Goal: Task Accomplishment & Management: Manage account settings

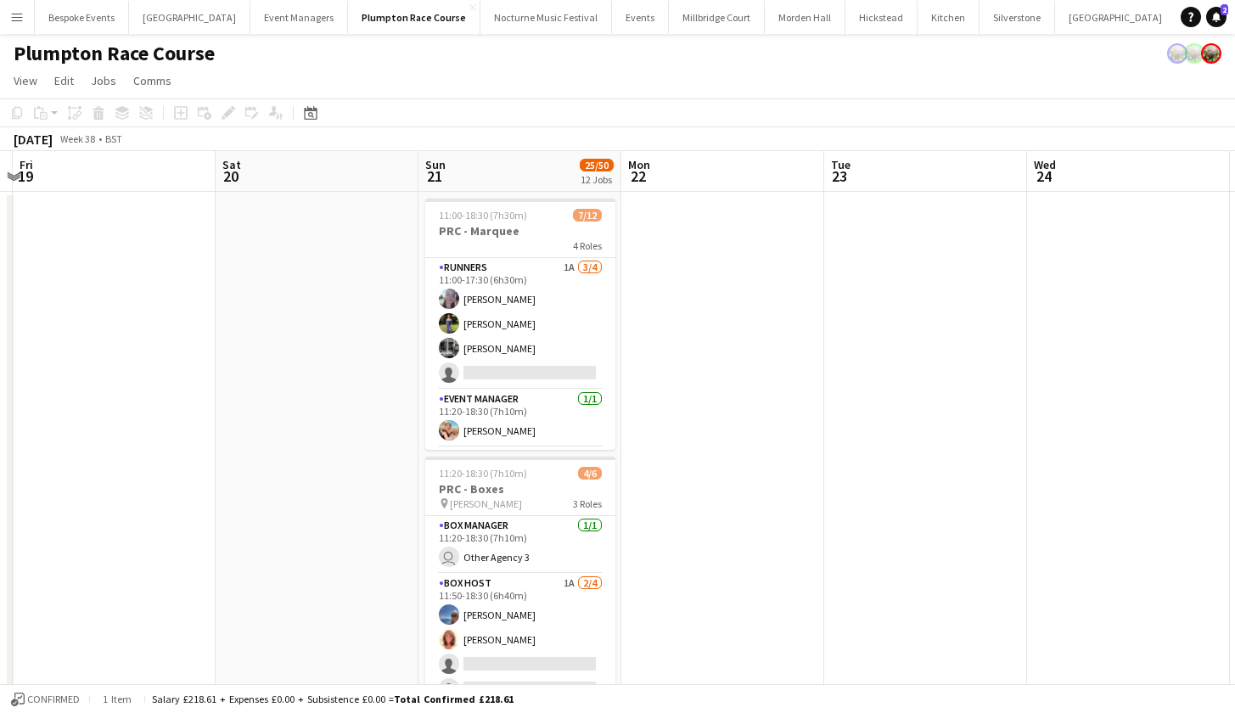
scroll to position [-1, 0]
click at [493, 294] on app-card-role "Runners 1A 3/4 11:00-17:30 (6h30m) Ella Kennedy Holly Hunter Molly Middlehurst …" at bounding box center [520, 324] width 190 height 132
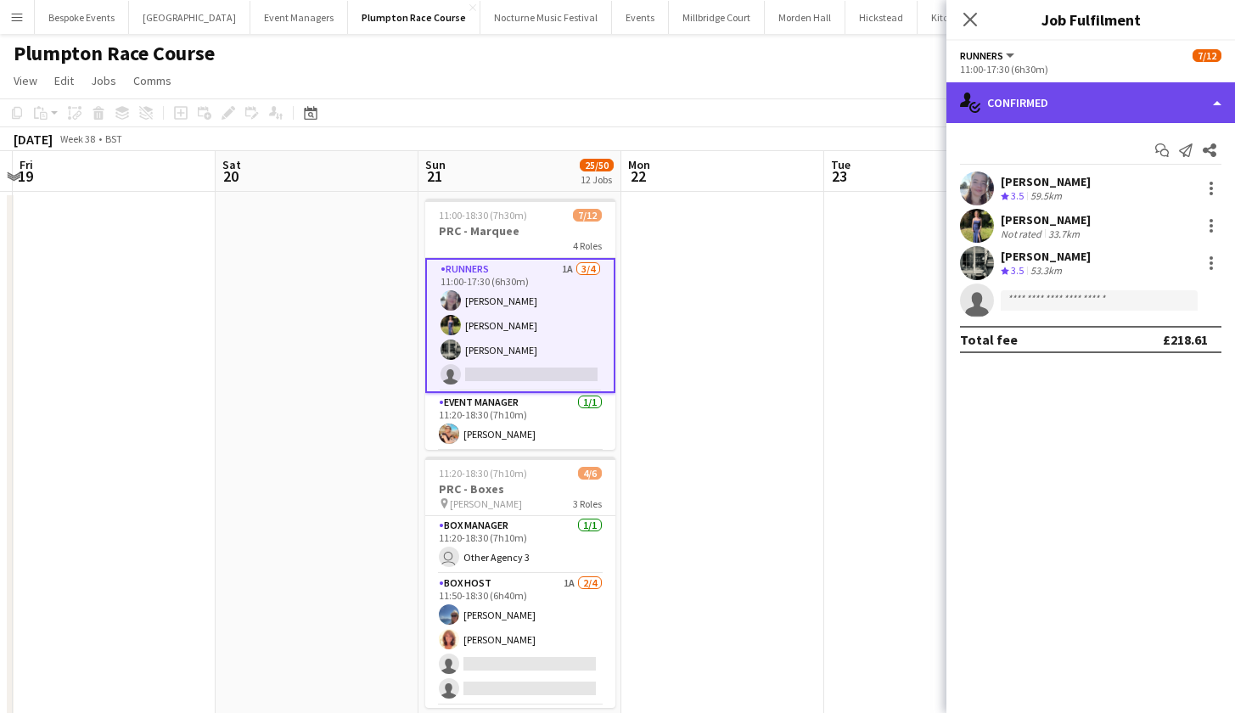
click at [1045, 93] on div "single-neutral-actions-check-2 Confirmed" at bounding box center [1091, 102] width 289 height 41
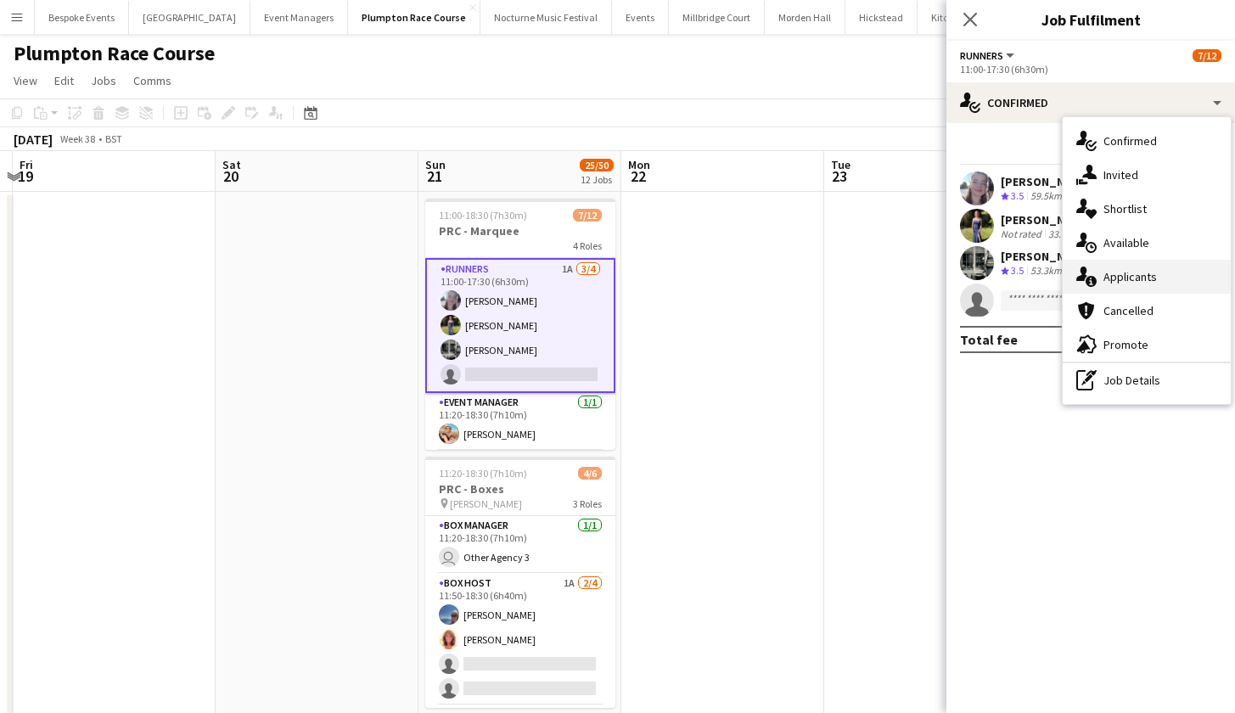
click at [1112, 288] on div "single-neutral-actions-information Applicants" at bounding box center [1147, 277] width 168 height 34
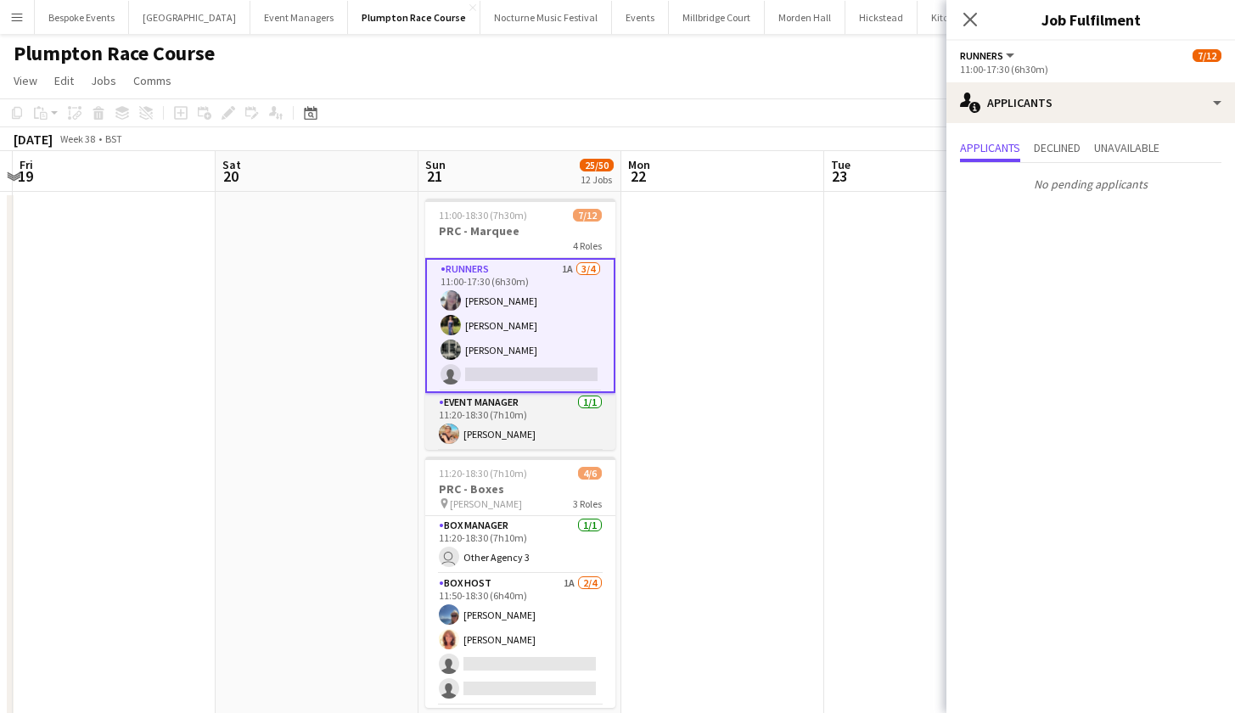
click at [535, 432] on app-card-role "Event Manager 1/1 11:20-18:30 (7h10m) Magdalena Lorenc" at bounding box center [520, 422] width 190 height 58
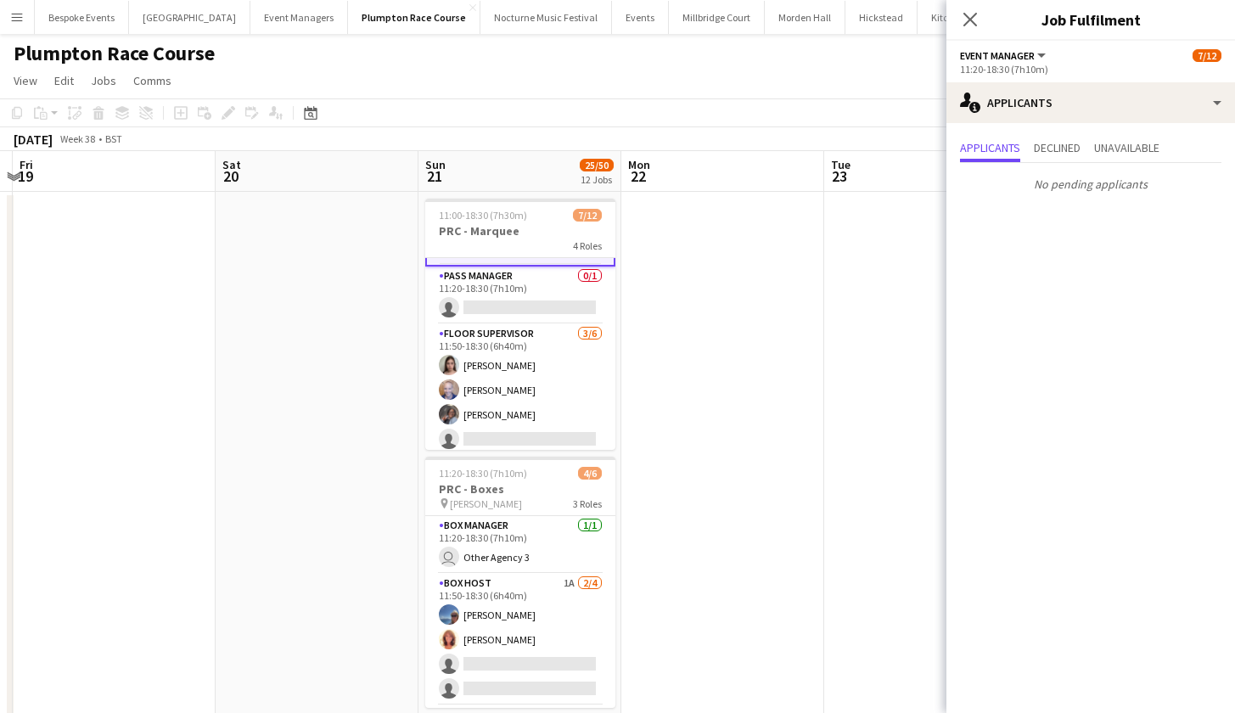
scroll to position [192, 0]
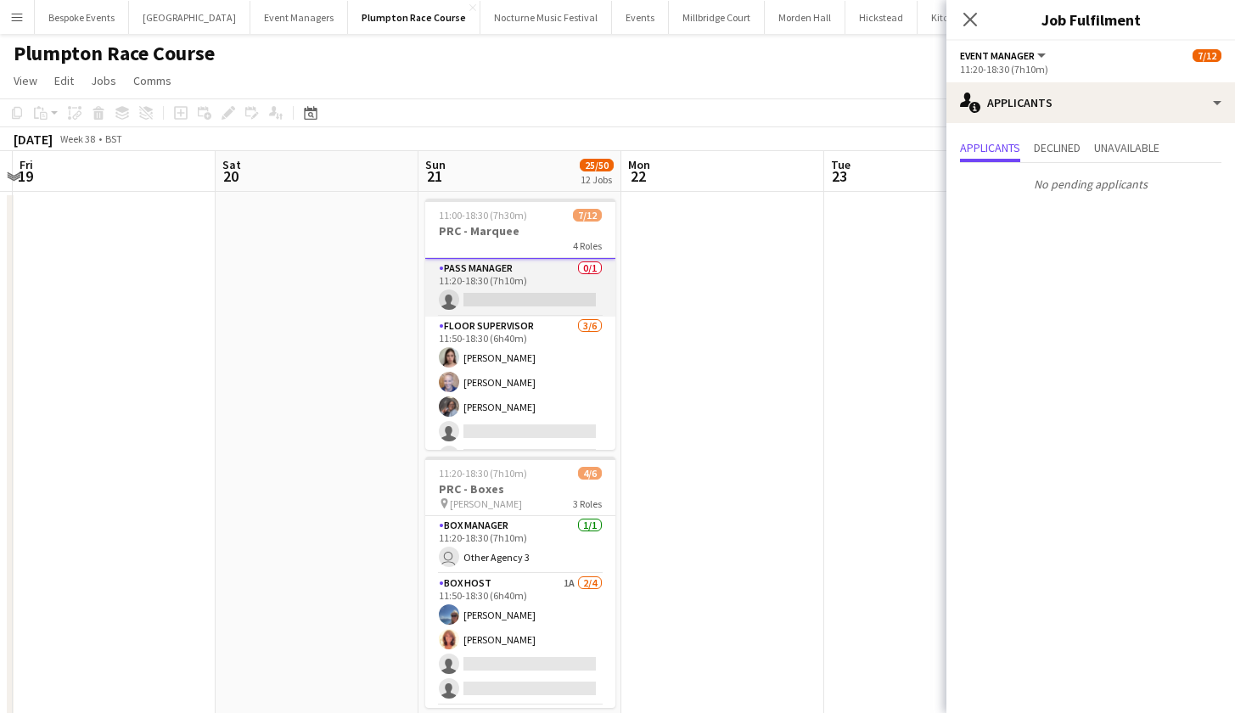
click at [534, 279] on app-card-role "Pass Manager 0/1 11:20-18:30 (7h10m) single-neutral-actions" at bounding box center [520, 288] width 190 height 58
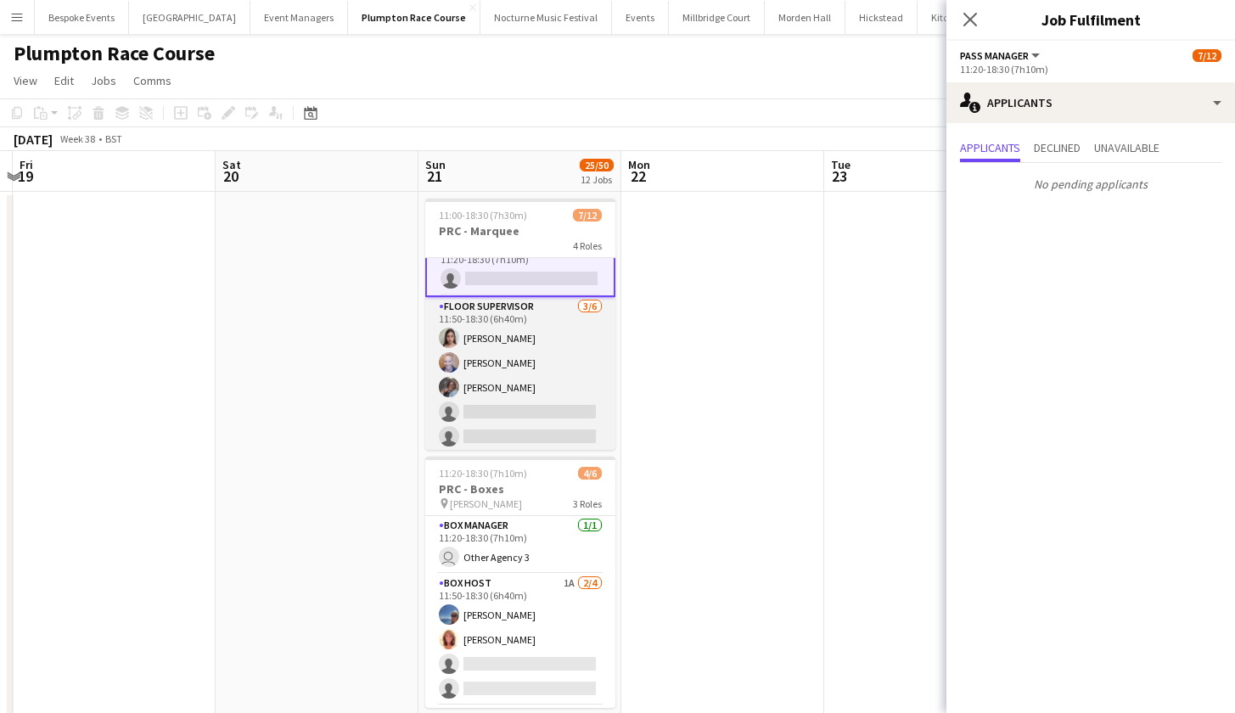
scroll to position [213, 0]
click at [528, 380] on app-card-role "Floor Supervisor 3/6 11:50-18:30 (6h40m) Daisy Marshall Hannah Bellasis Deborah…" at bounding box center [520, 385] width 190 height 181
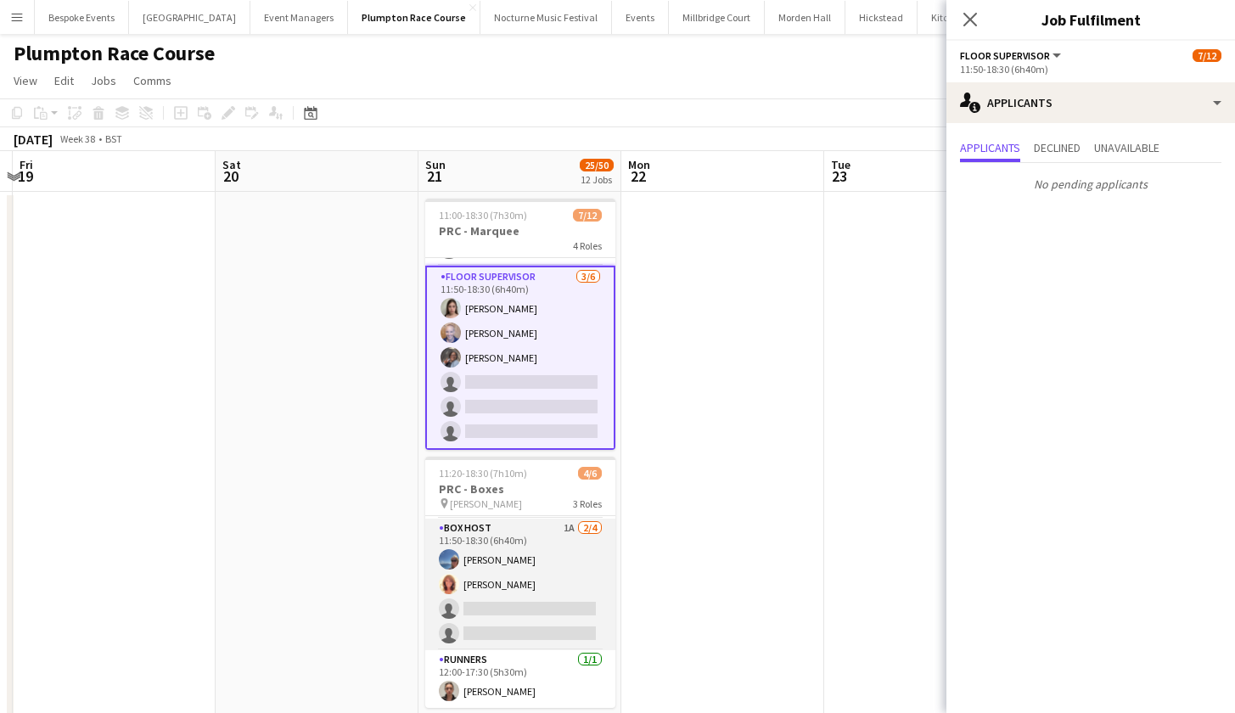
scroll to position [55, 0]
click at [529, 580] on app-card-role "Box Host 1A 2/4 11:50-18:30 (6h40m) Erika Cummings Annette Woolman single-neutr…" at bounding box center [520, 585] width 190 height 132
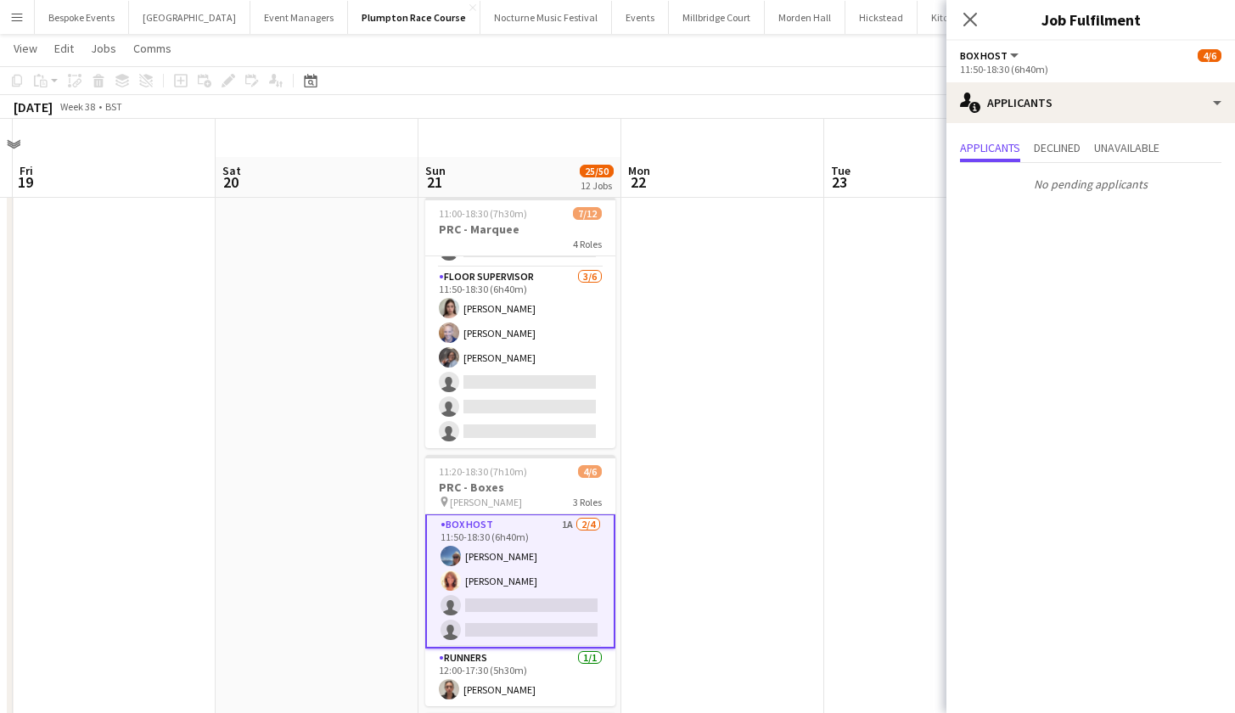
scroll to position [59, 0]
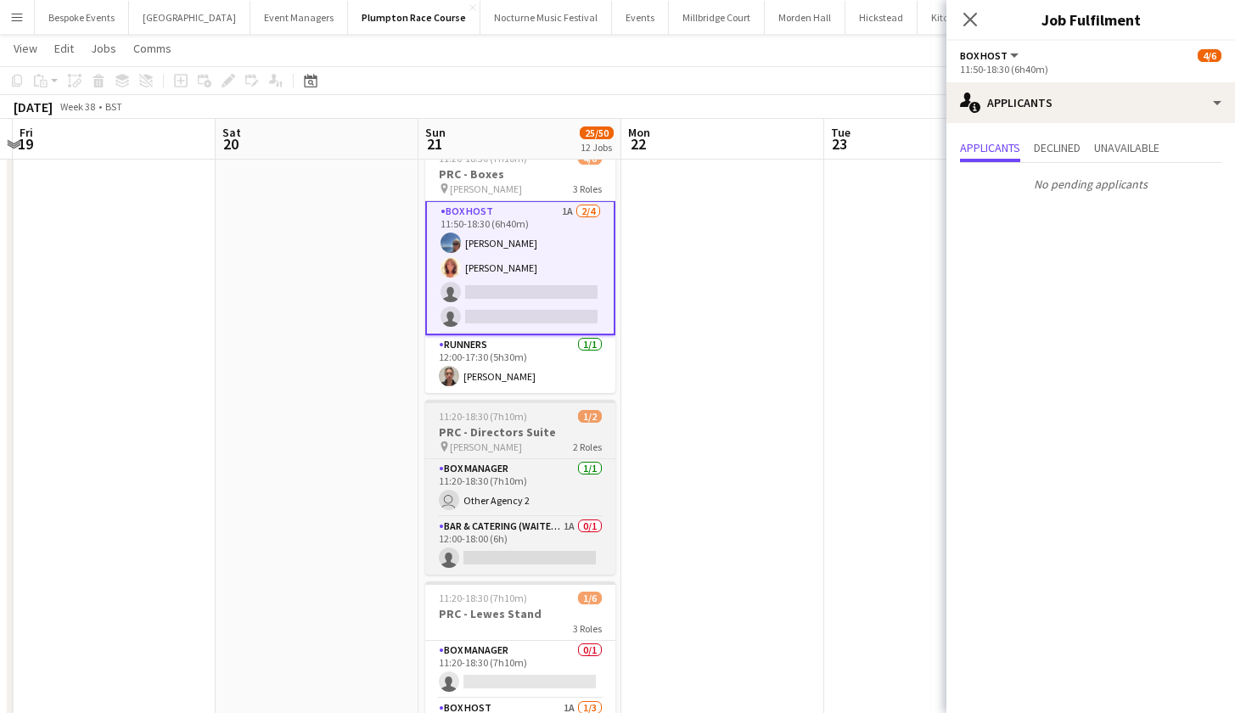
click at [529, 579] on app-date-cell "11:00-18:30 (7h30m) 7/12 PRC - Marquee 4 Roles Runners 1A 3/4 11:00-17:30 (6h30…" at bounding box center [520, 717] width 203 height 1680
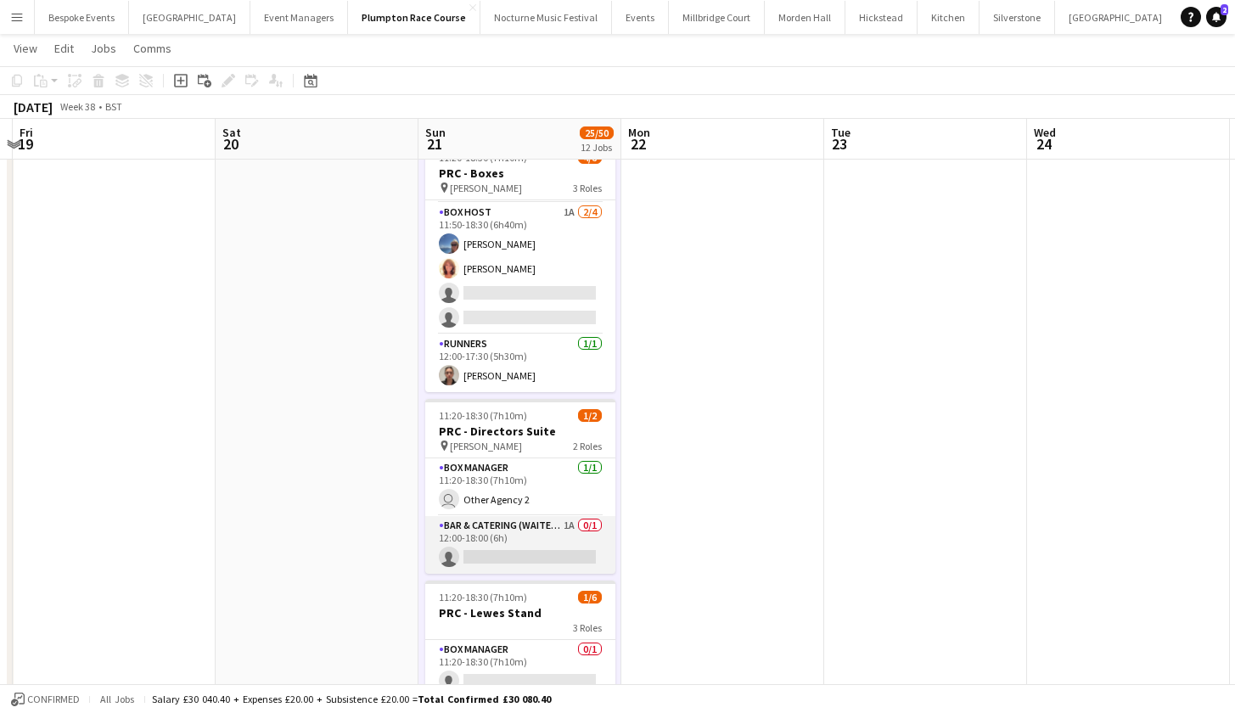
click at [524, 550] on app-card-role "Bar & Catering (Waiter / waitress) 1A 0/1 12:00-18:00 (6h) single-neutral-actio…" at bounding box center [520, 545] width 190 height 58
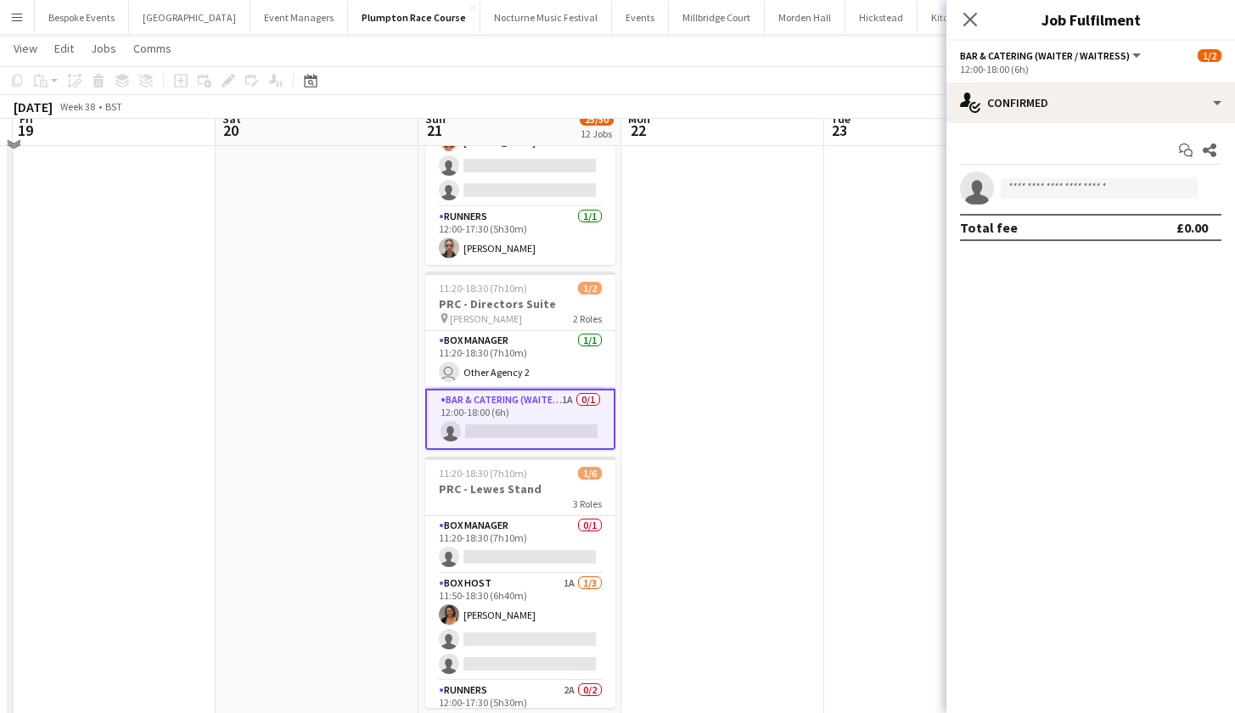
scroll to position [444, 0]
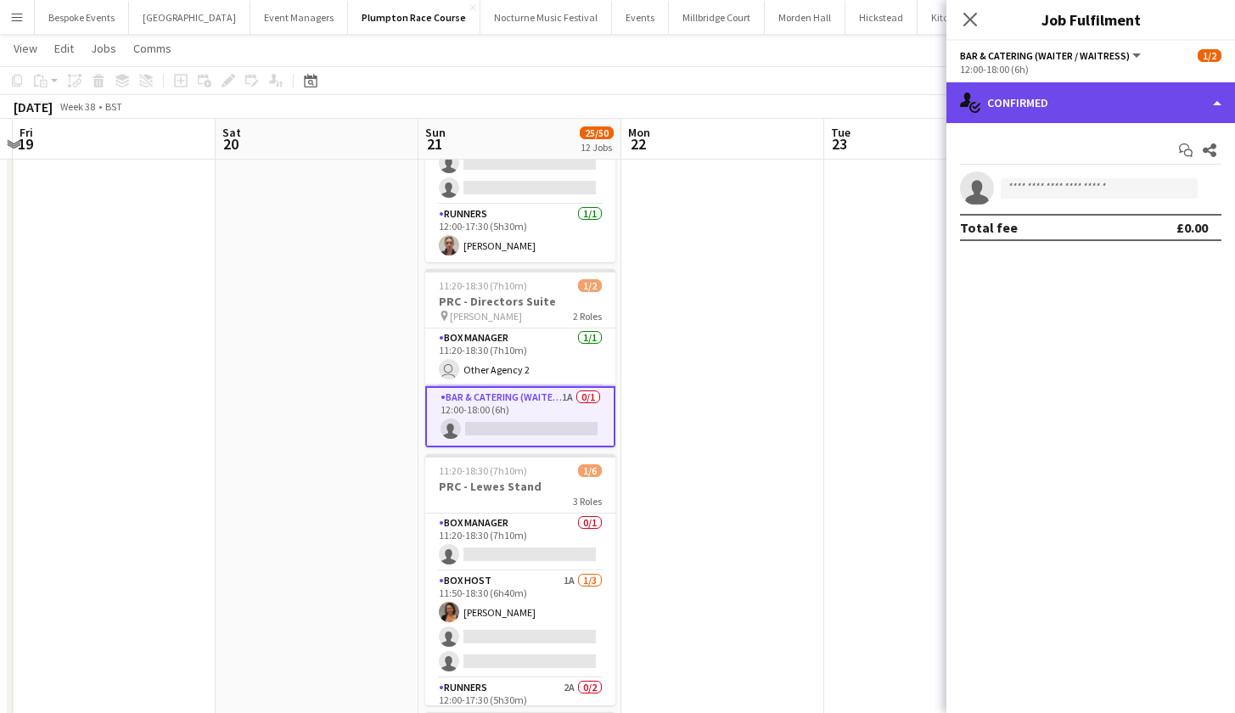
click at [1049, 106] on div "single-neutral-actions-check-2 Confirmed" at bounding box center [1091, 102] width 289 height 41
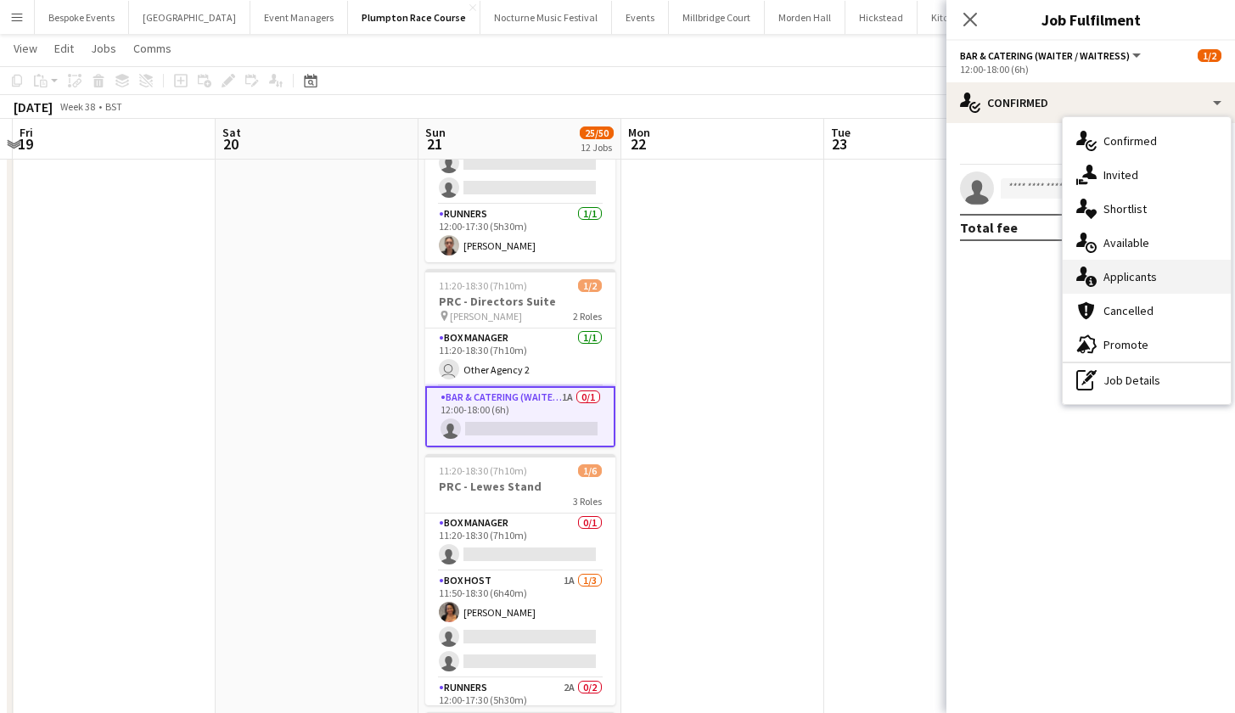
click at [1096, 270] on icon "single-neutral-actions-information" at bounding box center [1087, 277] width 20 height 20
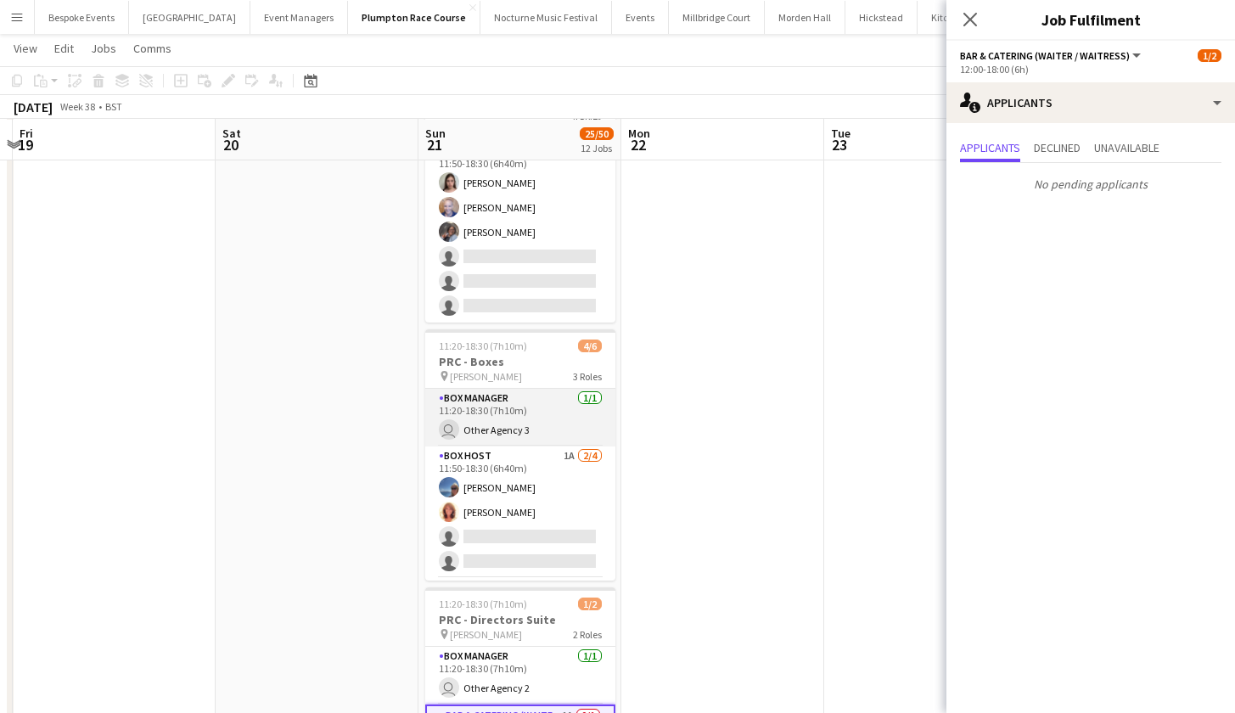
scroll to position [123, 0]
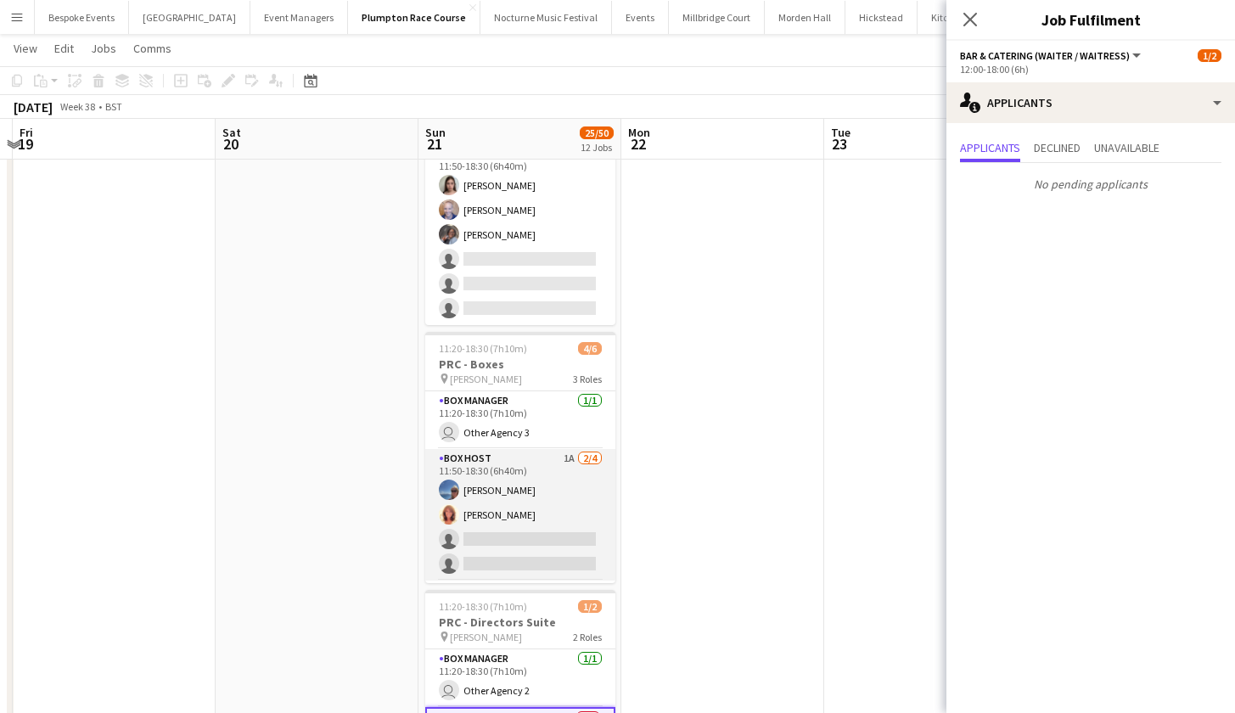
click at [487, 529] on app-card-role "Box Host 1A 2/4 11:50-18:30 (6h40m) Erika Cummings Annette Woolman single-neutr…" at bounding box center [520, 515] width 190 height 132
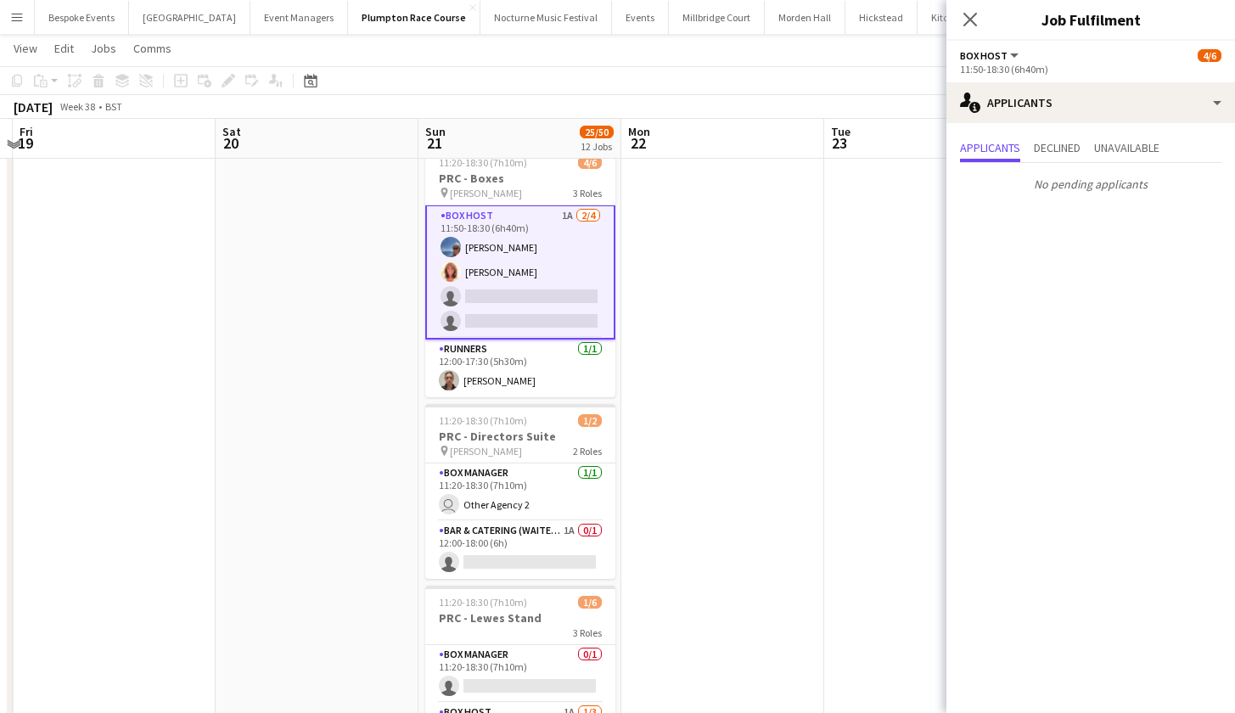
scroll to position [312, 0]
click at [487, 528] on app-card-role "Bar & Catering (Waiter / waitress) 1A 0/1 12:00-18:00 (6h) single-neutral-actio…" at bounding box center [520, 548] width 190 height 58
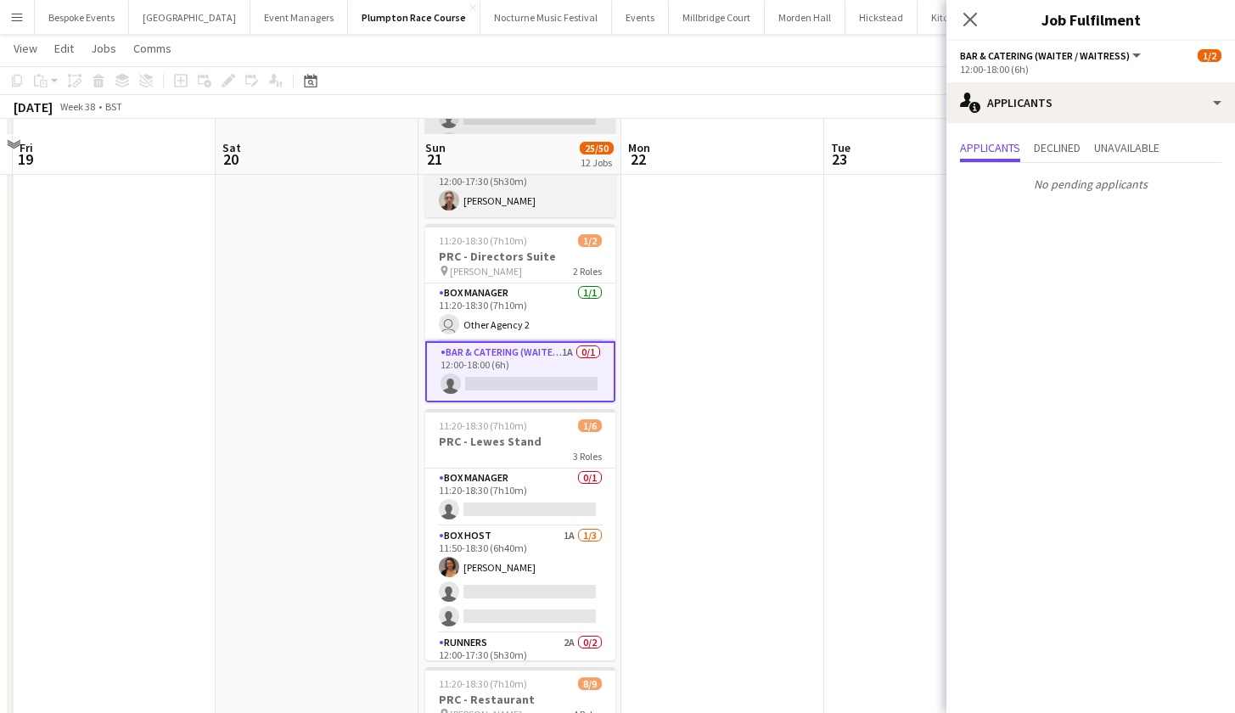
scroll to position [506, 0]
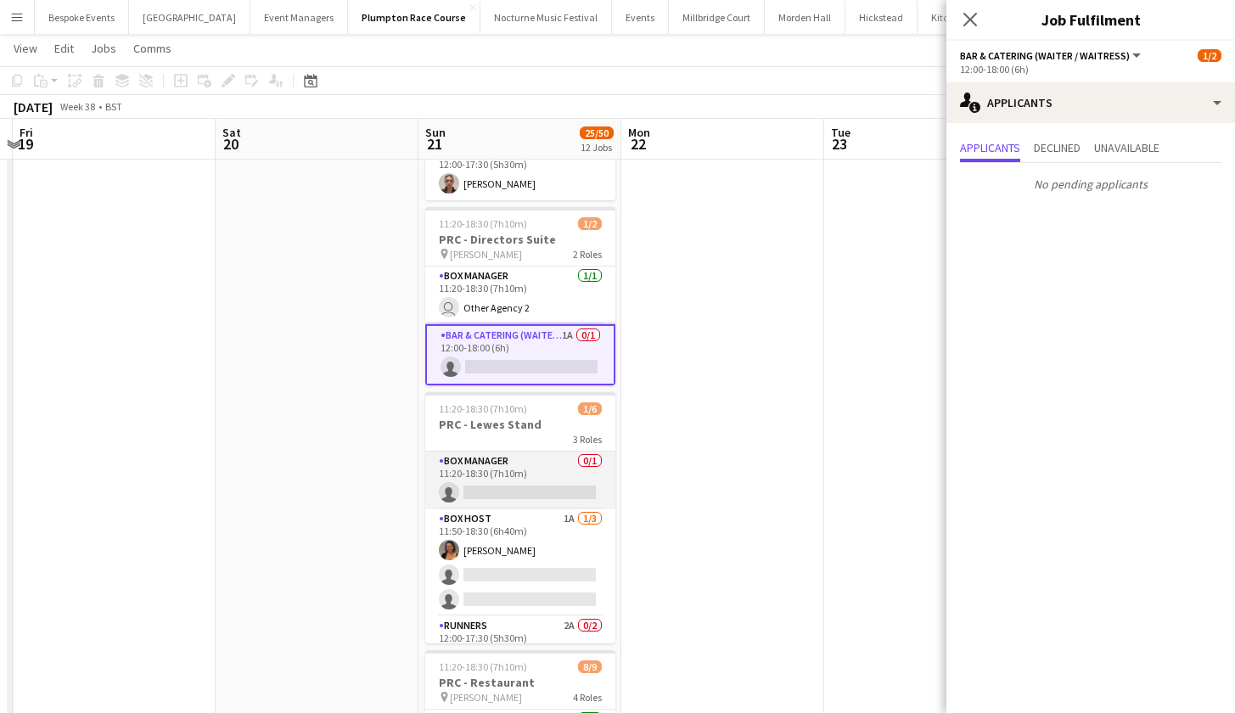
click at [488, 473] on app-card-role "Box Manager 0/1 11:20-18:30 (7h10m) single-neutral-actions" at bounding box center [520, 481] width 190 height 58
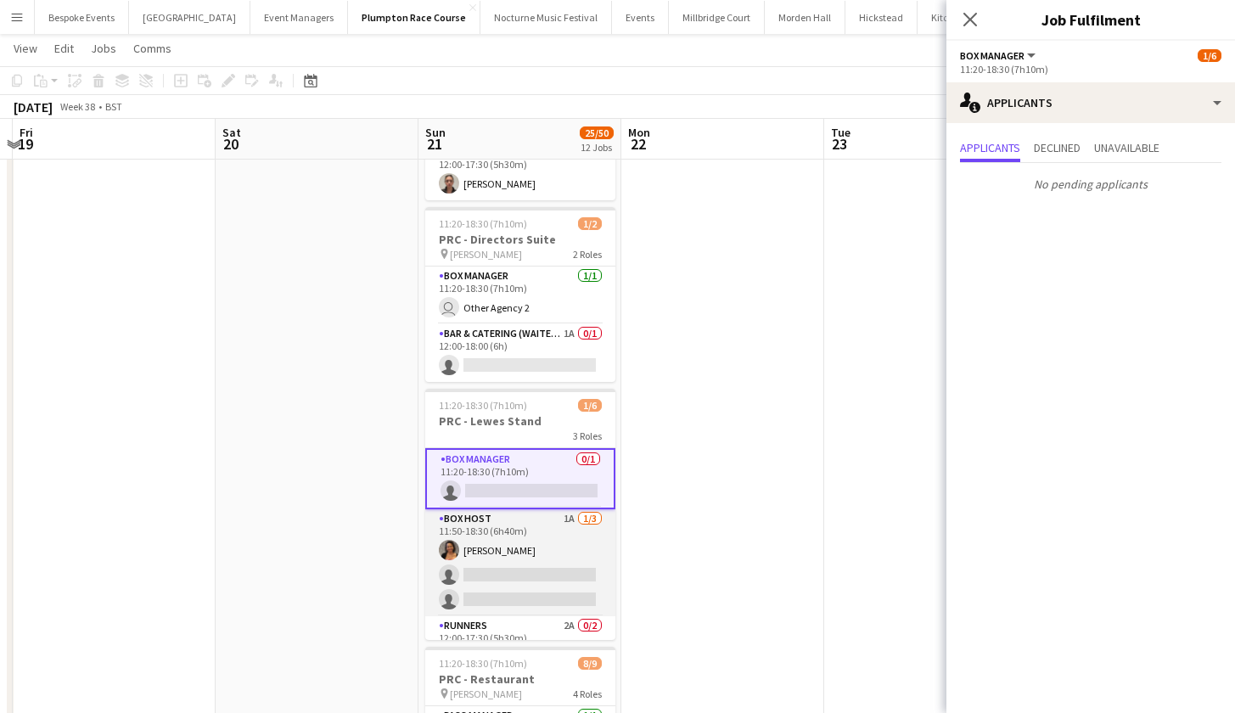
click at [485, 585] on app-card-role "Box Host 1A 1/3 11:50-18:30 (6h40m) Camilla Nchindo single-neutral-actions sing…" at bounding box center [520, 562] width 190 height 107
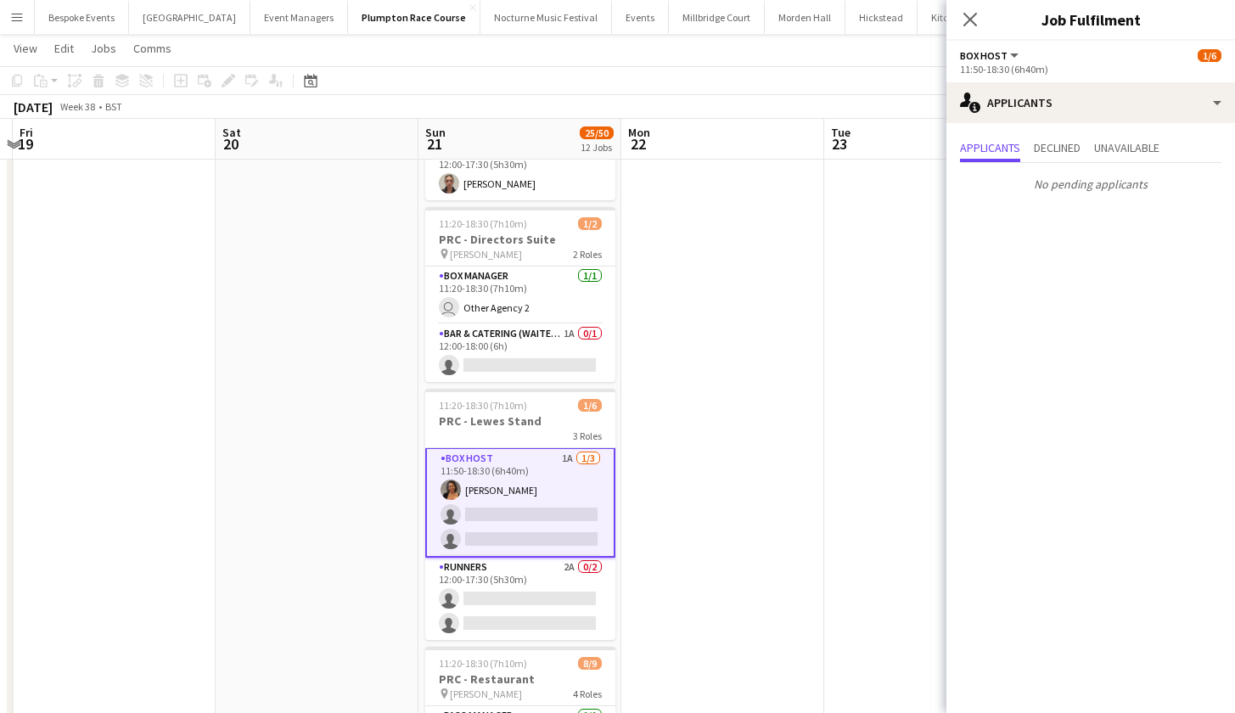
scroll to position [59, 0]
click at [485, 585] on app-card-role "Runners 2A 0/2 12:00-17:30 (5h30m) single-neutral-actions single-neutral-actions" at bounding box center [520, 599] width 190 height 82
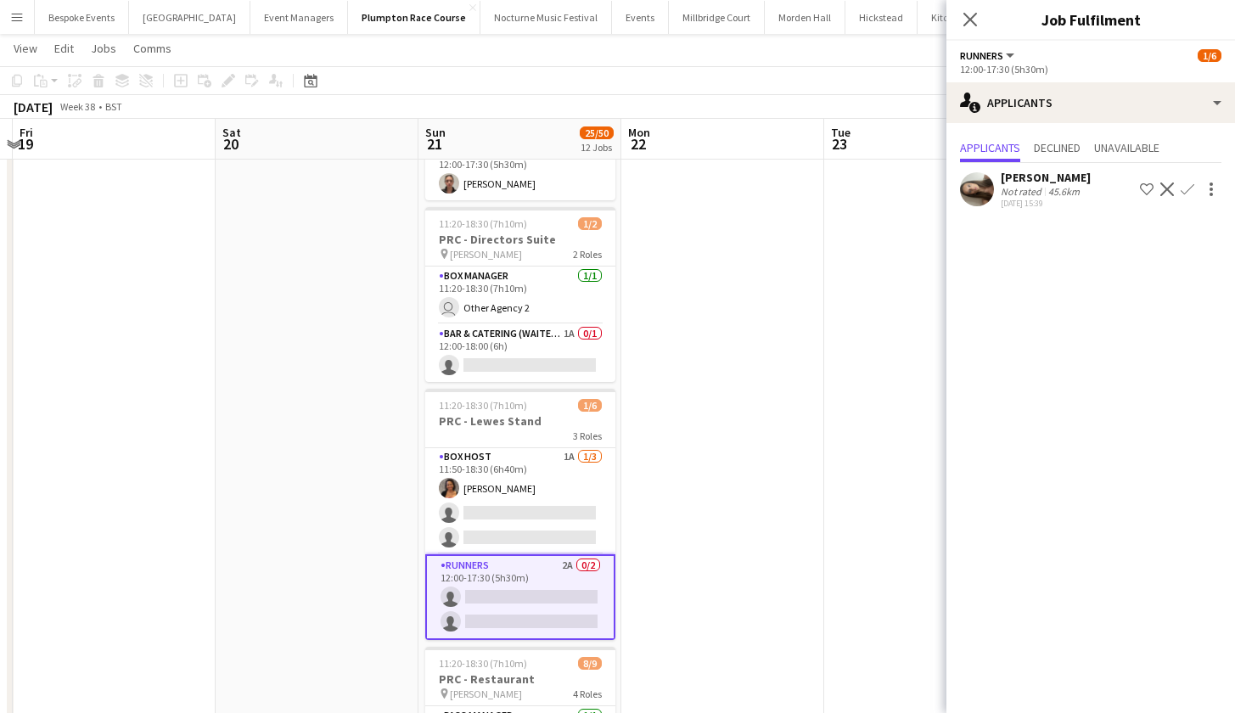
click at [1189, 189] on app-icon "Confirm" at bounding box center [1188, 190] width 14 height 14
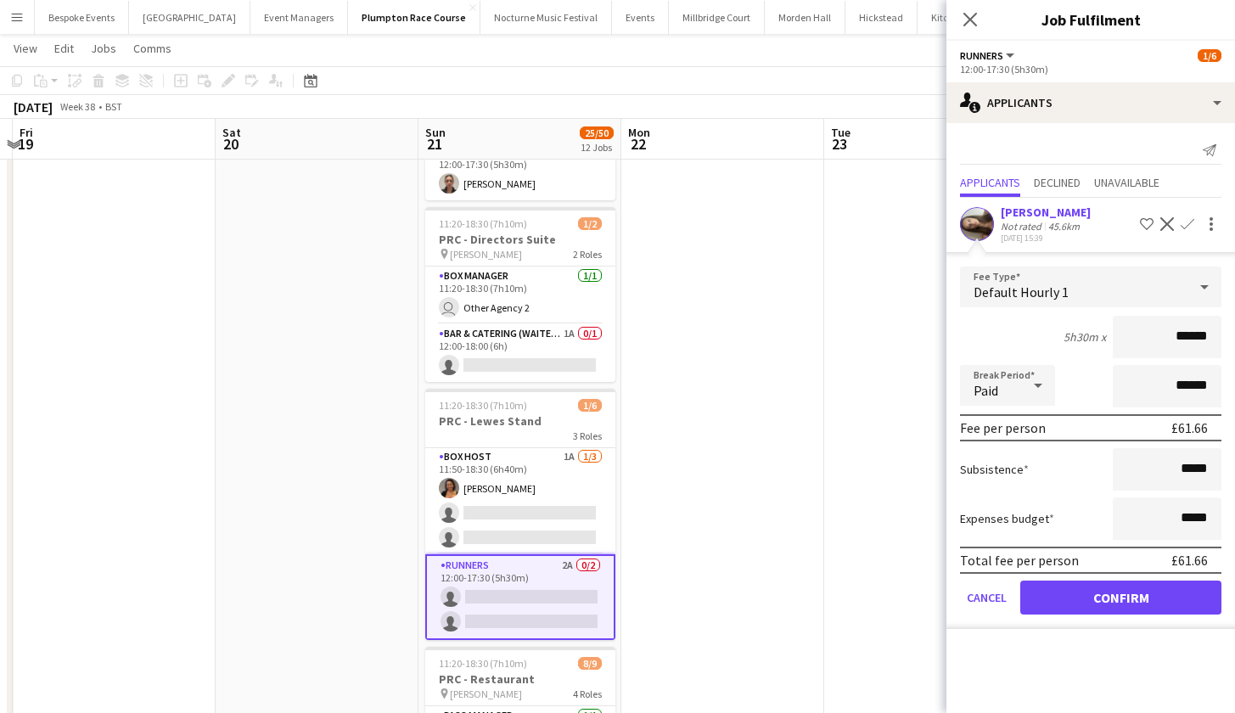
click at [1091, 596] on button "Confirm" at bounding box center [1121, 598] width 201 height 34
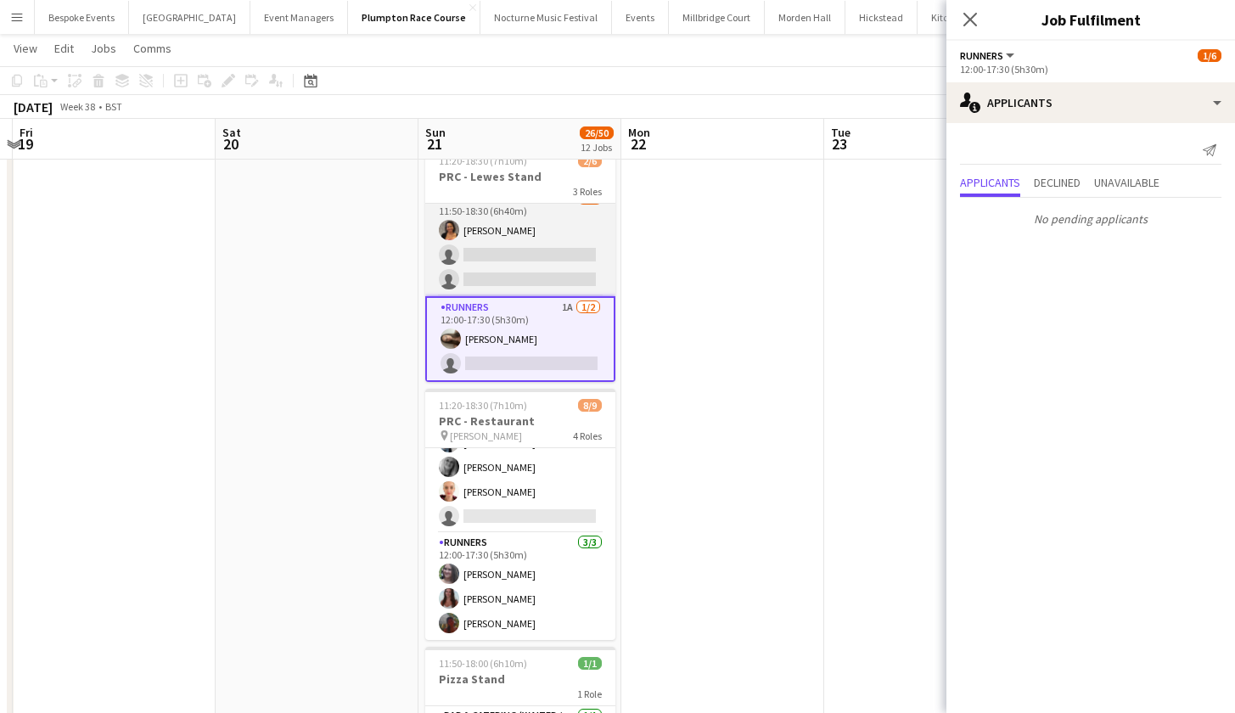
scroll to position [0, 0]
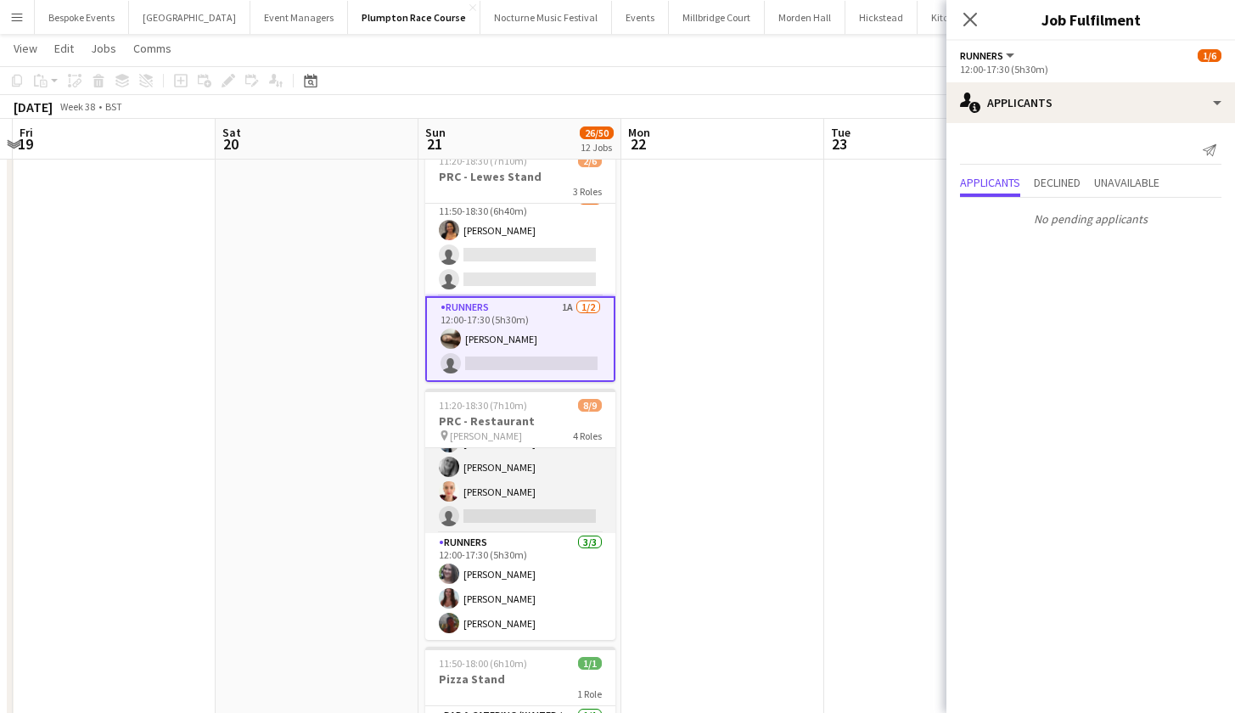
click at [491, 509] on app-card-role "Floor Supervisor 3/4 11:50-18:30 (6h40m) Melissa Johnson kay woolnough Francesk…" at bounding box center [520, 468] width 190 height 132
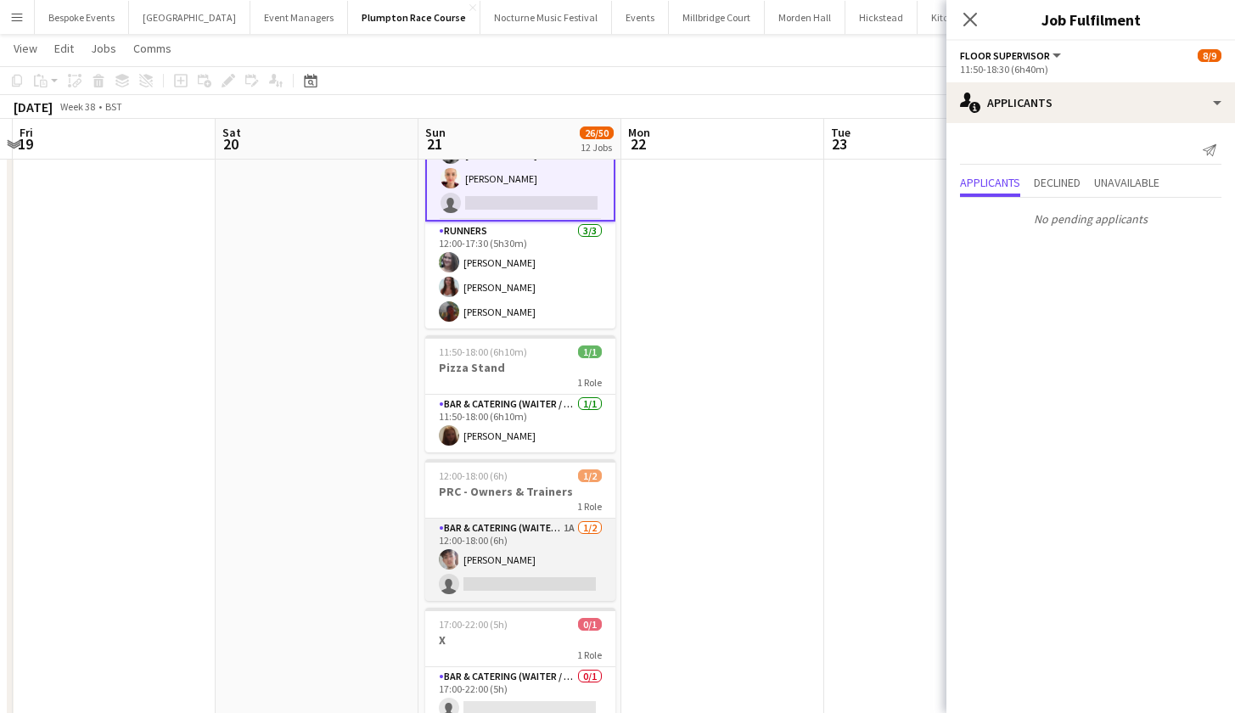
click at [472, 521] on app-card-role "Bar & Catering (Waiter / waitress) 1A 1/2 12:00-18:00 (6h) Sebastian Menin sing…" at bounding box center [520, 560] width 190 height 82
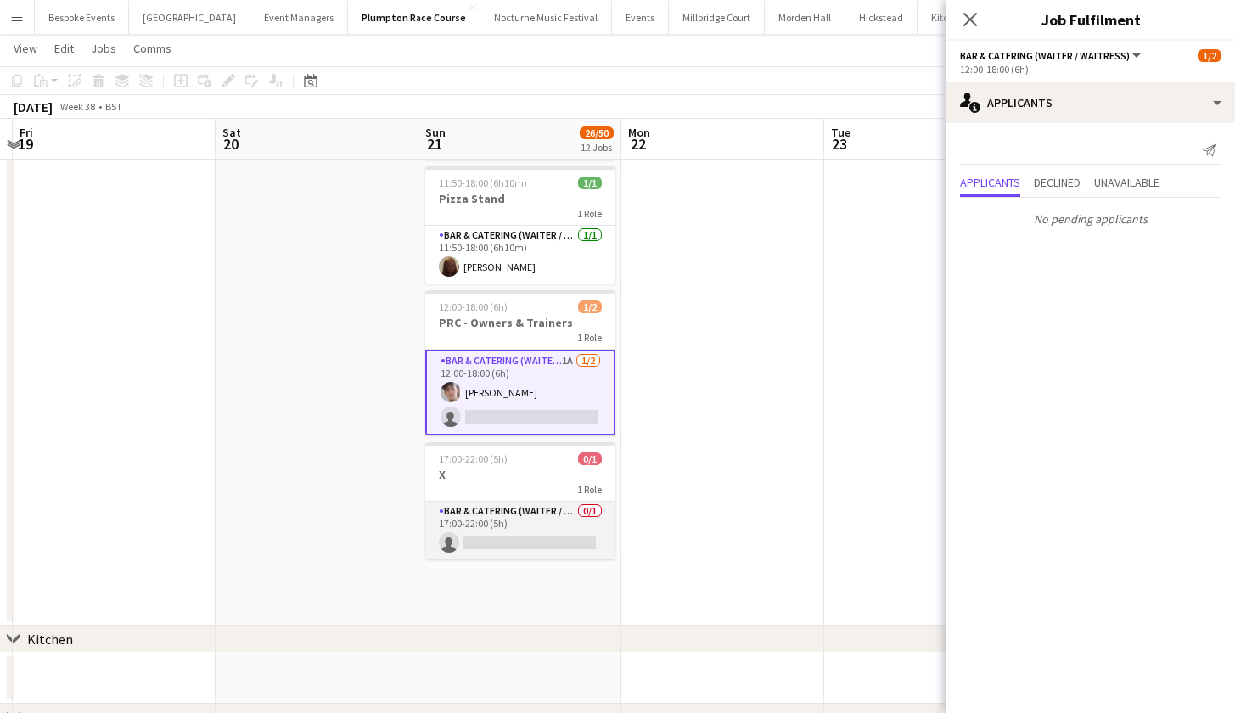
click at [472, 521] on app-card-role "Bar & Catering (Waiter / waitress) 0/1 17:00-22:00 (5h) single-neutral-actions" at bounding box center [520, 531] width 190 height 58
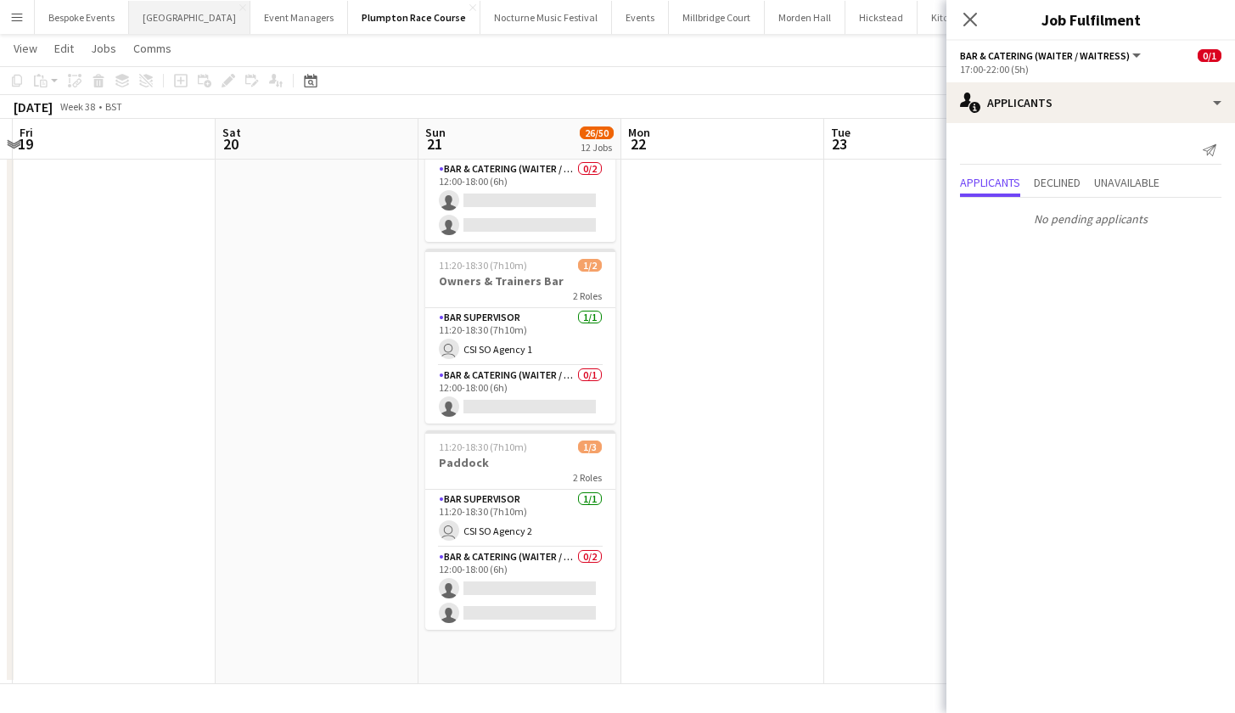
scroll to position [55, 0]
click at [823, 333] on app-date-cell at bounding box center [723, 256] width 203 height 855
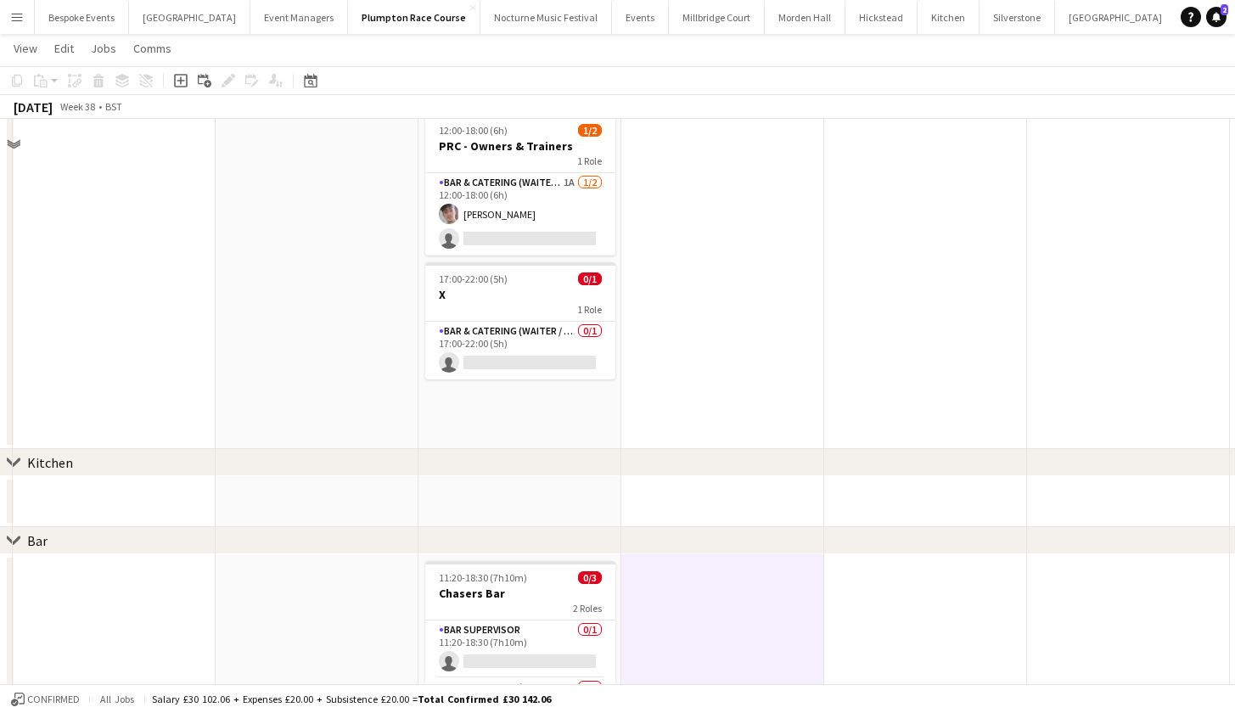
scroll to position [1348, 0]
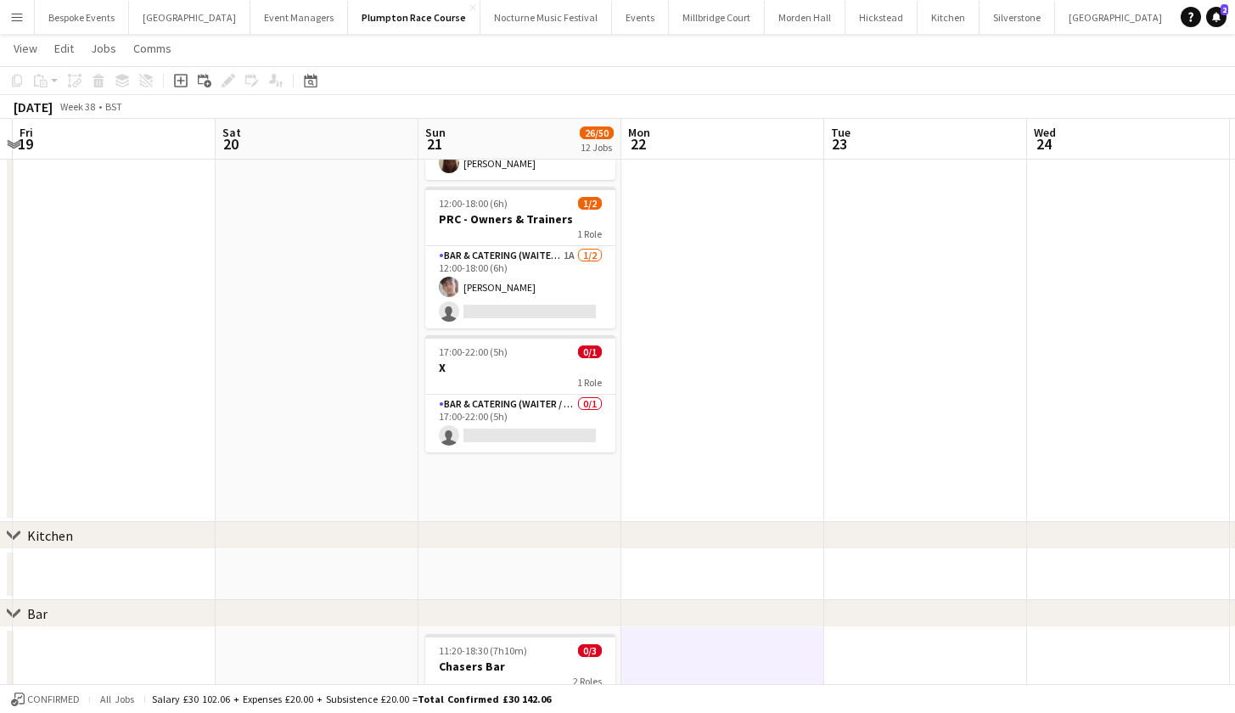
click at [19, 14] on app-icon "Menu" at bounding box center [17, 17] width 14 height 14
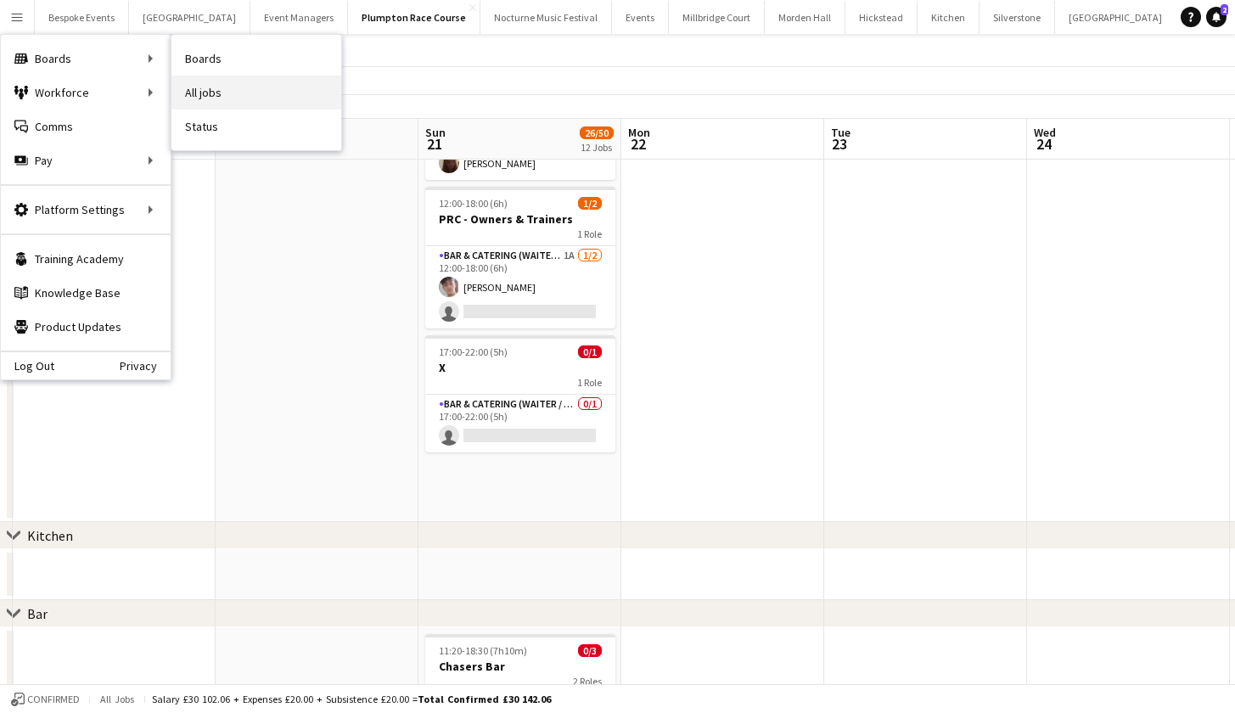
click at [200, 87] on link "All jobs" at bounding box center [257, 93] width 170 height 34
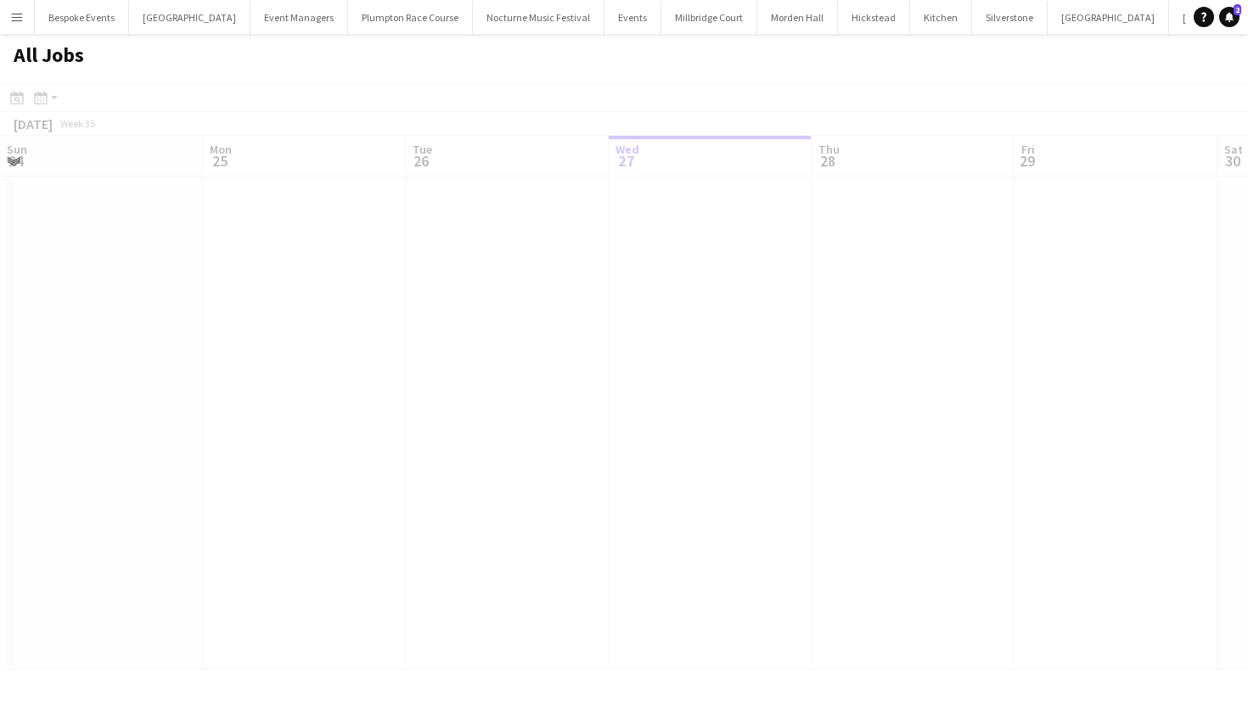
scroll to position [0, 406]
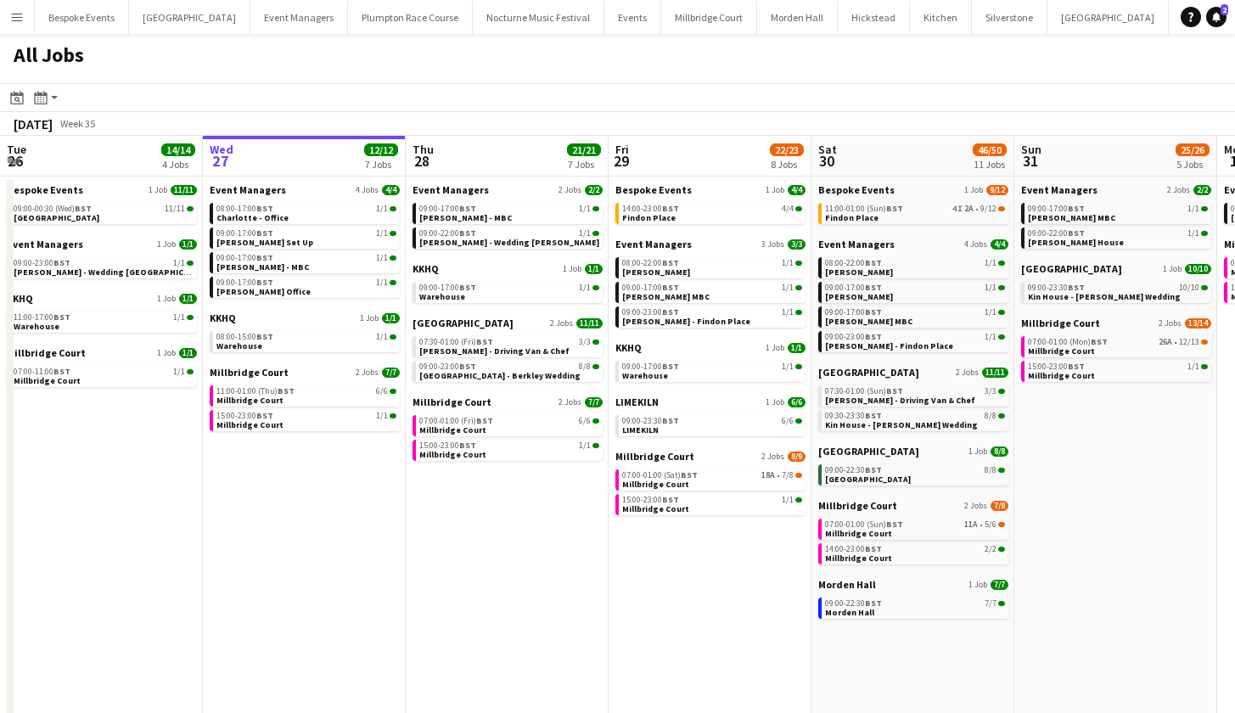
click at [26, 14] on button "Menu" at bounding box center [17, 17] width 34 height 34
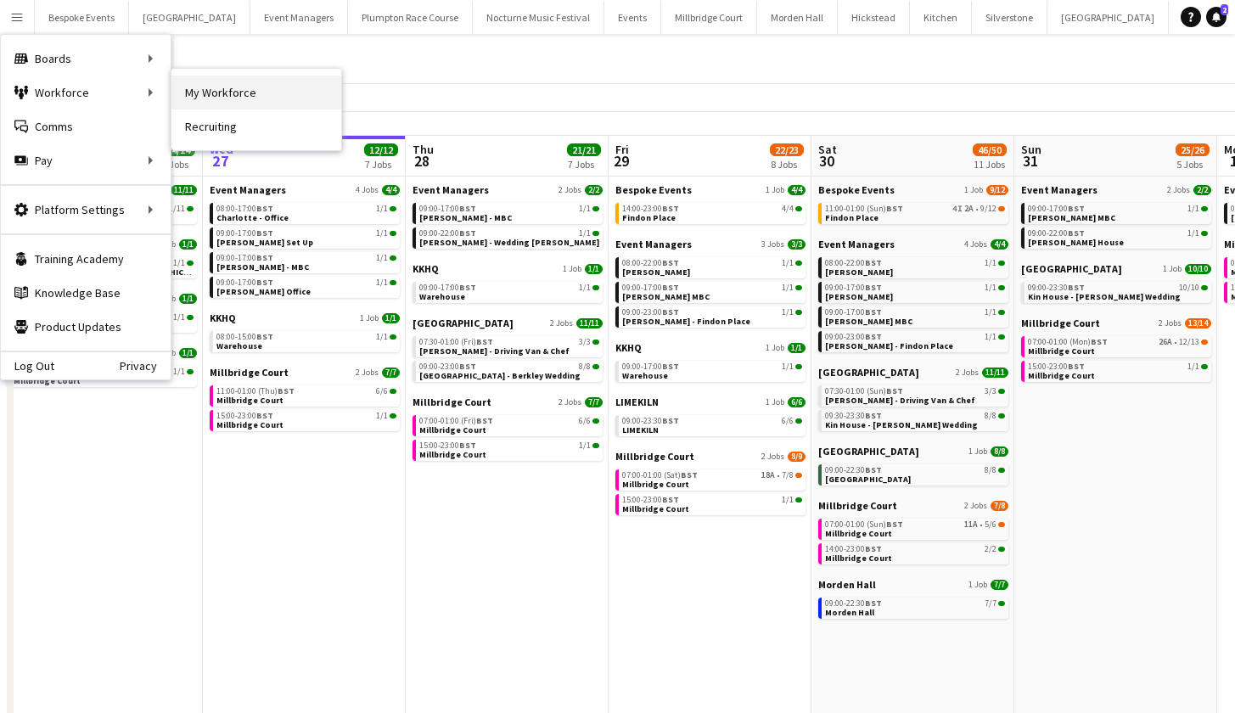
click at [203, 98] on link "My Workforce" at bounding box center [257, 93] width 170 height 34
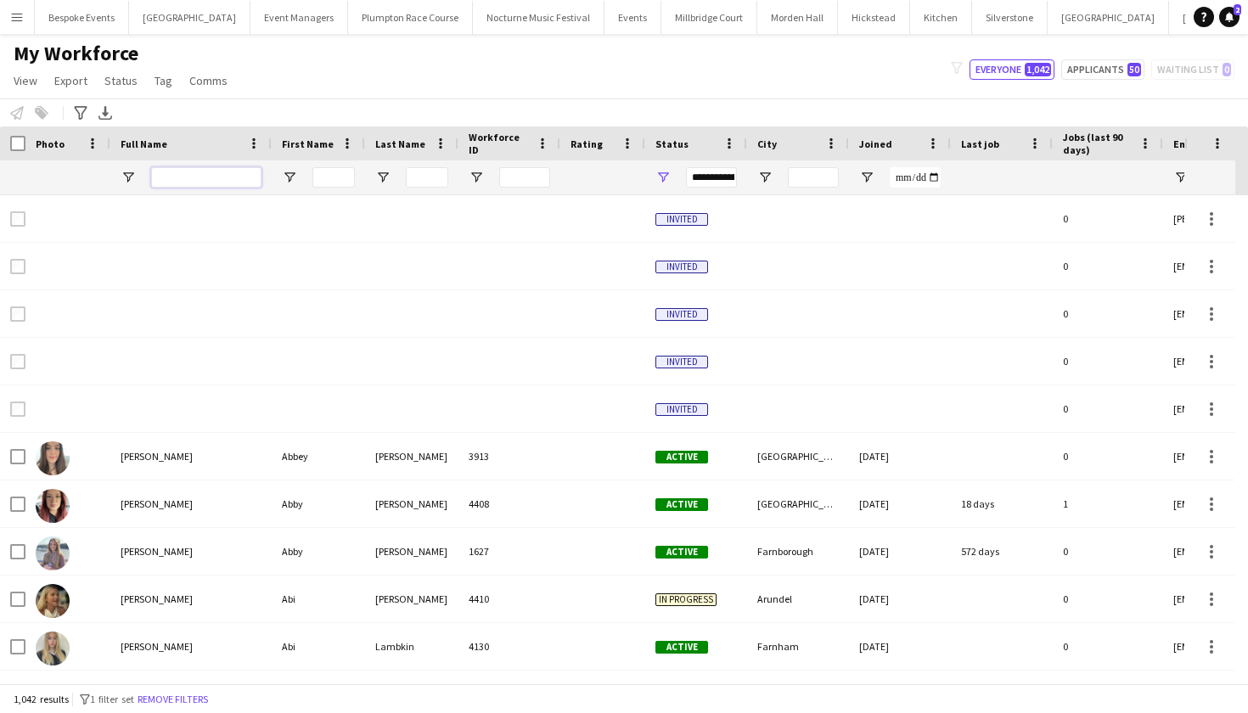
click at [191, 174] on input "Full Name Filter Input" at bounding box center [206, 177] width 110 height 20
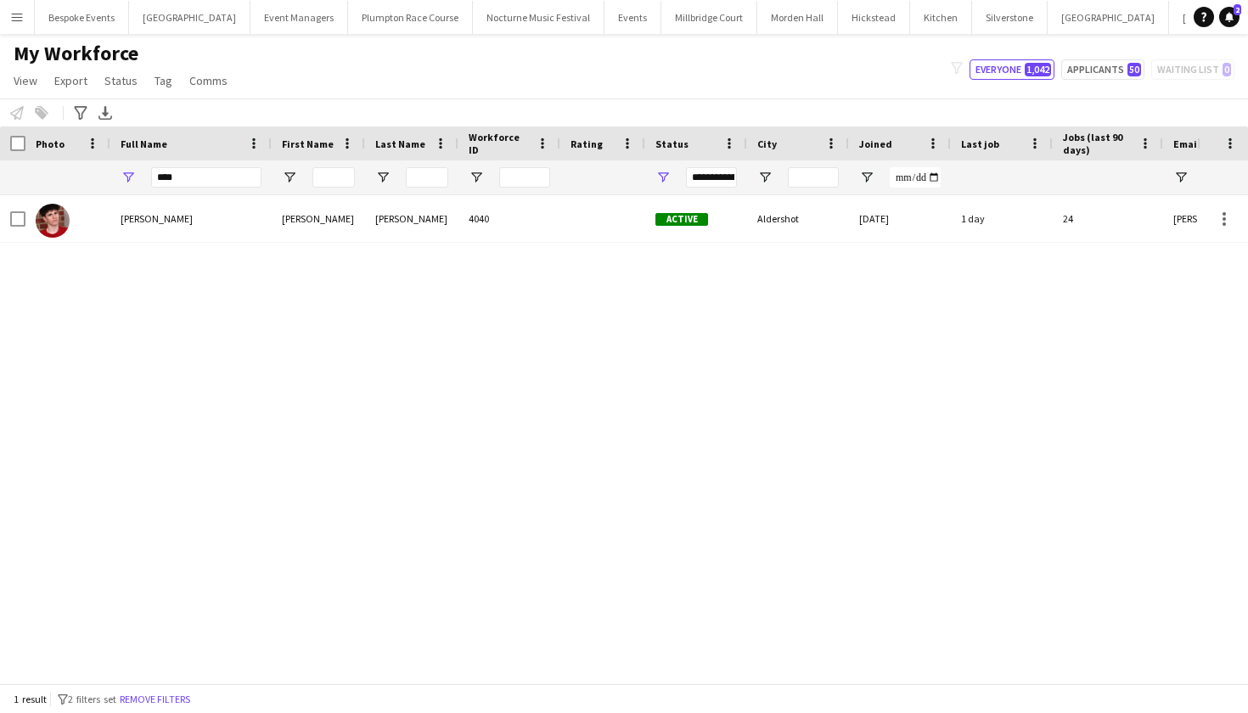
drag, startPoint x: 200, startPoint y: 205, endPoint x: 208, endPoint y: 219, distance: 16.7
click at [208, 219] on div "Jonnie Saunders" at bounding box center [190, 218] width 161 height 47
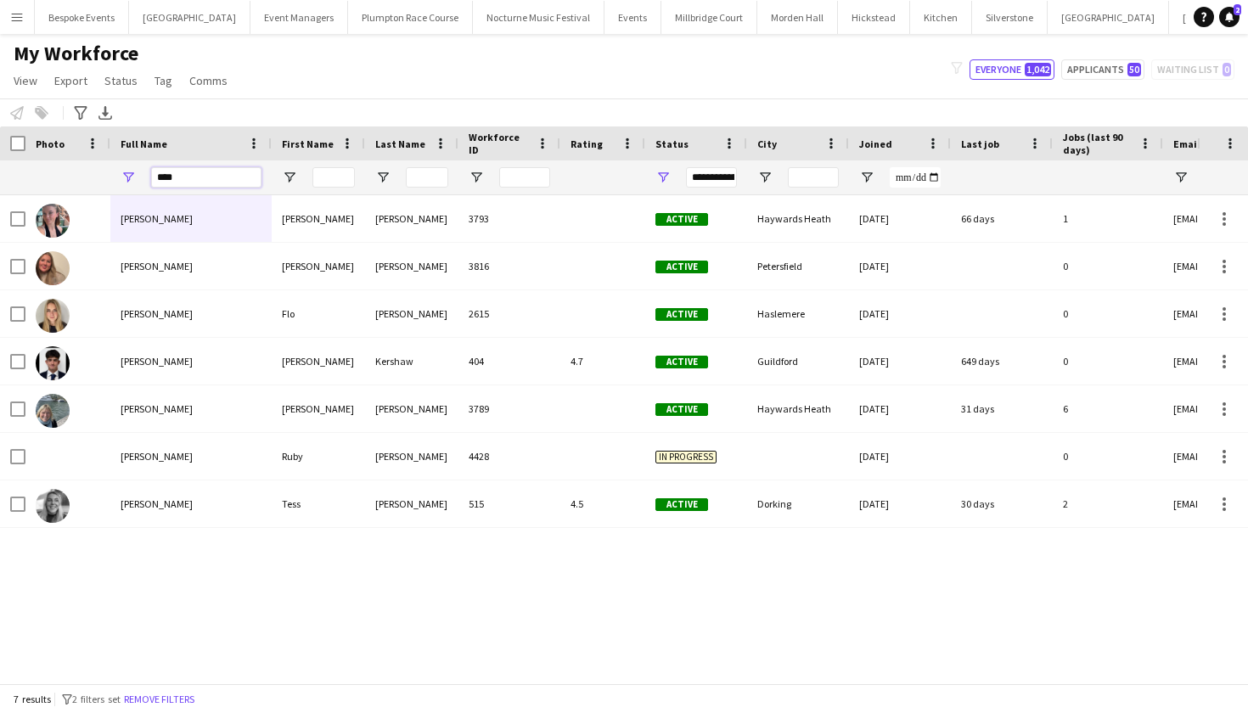
click at [182, 175] on input "****" at bounding box center [206, 177] width 110 height 20
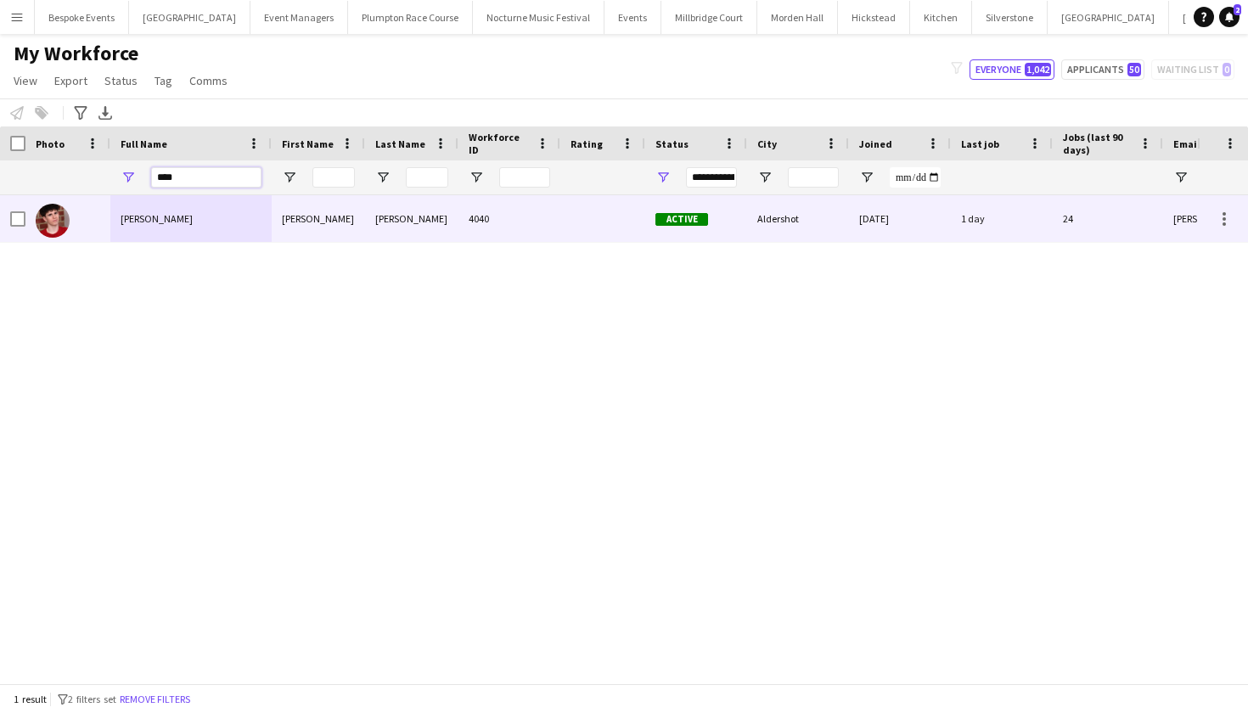
type input "****"
click at [189, 217] on span "Jonnie Saunders" at bounding box center [157, 218] width 72 height 13
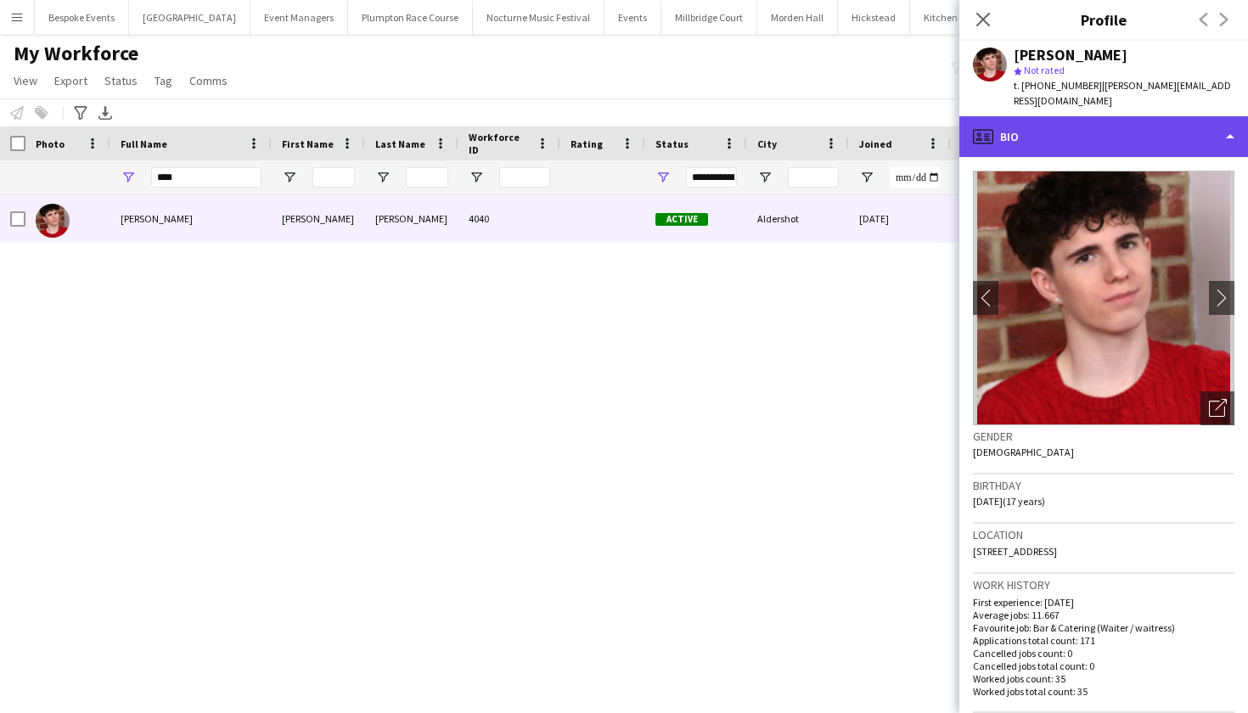
click at [1085, 116] on div "profile Bio" at bounding box center [1103, 136] width 289 height 41
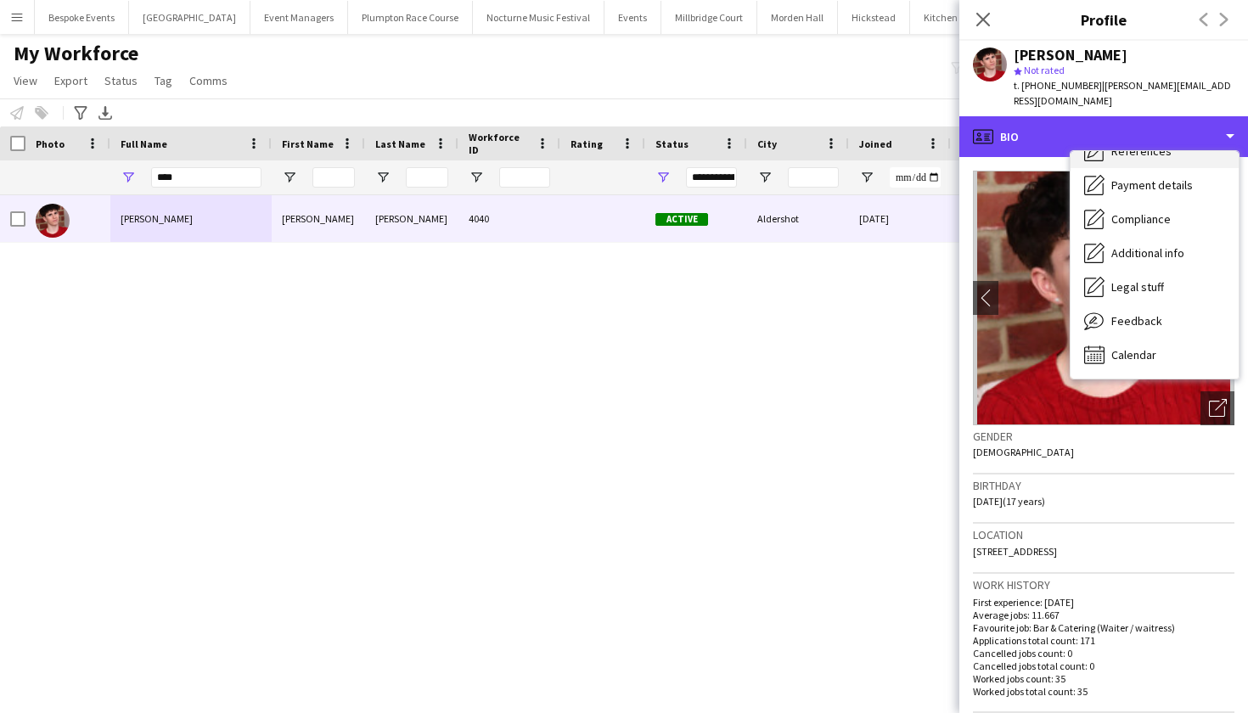
scroll to position [194, 0]
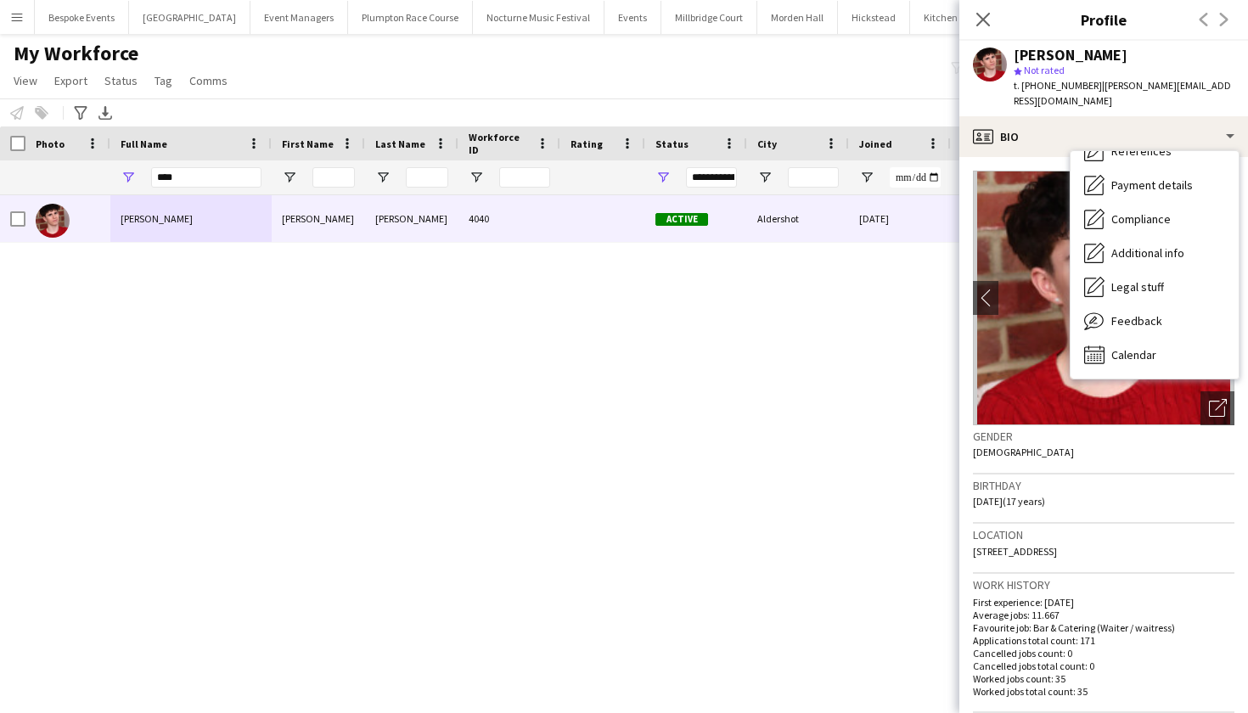
click at [495, 65] on div "My Workforce View Views Default view mena New Starter New view Update view Dele…" at bounding box center [624, 70] width 1248 height 58
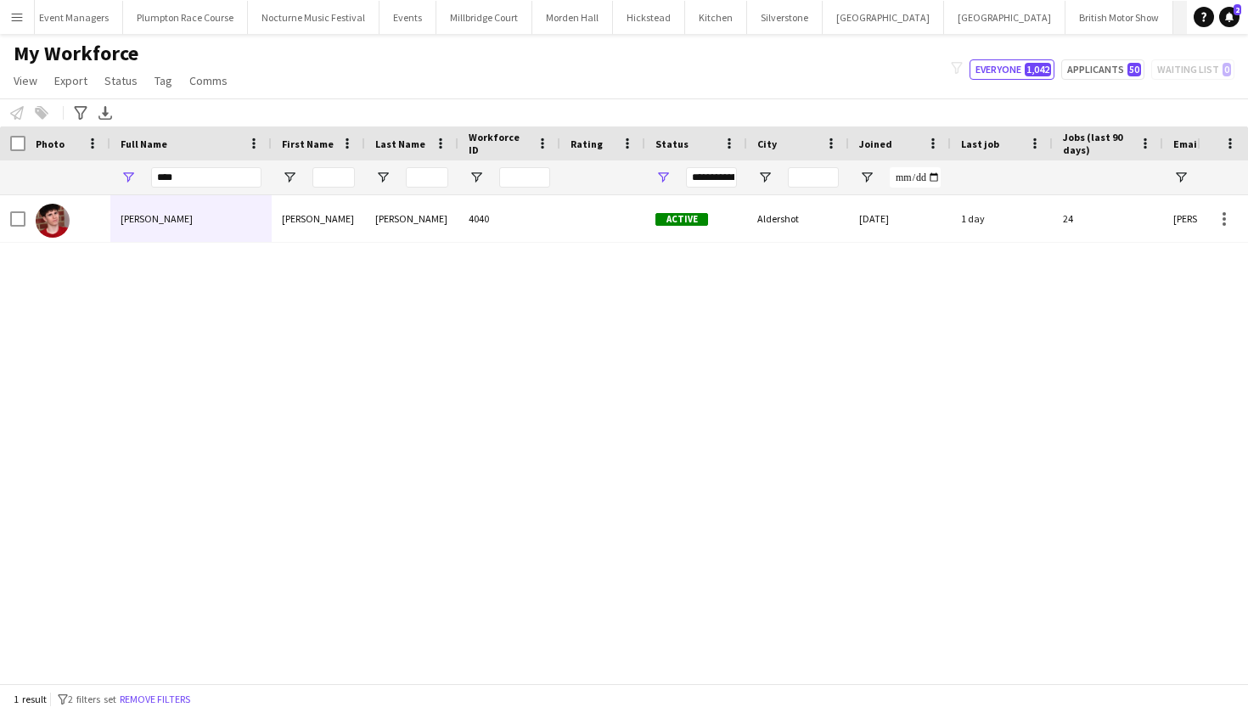
scroll to position [0, 224]
click at [1174, 17] on button "KKHQ Close" at bounding box center [1201, 17] width 54 height 33
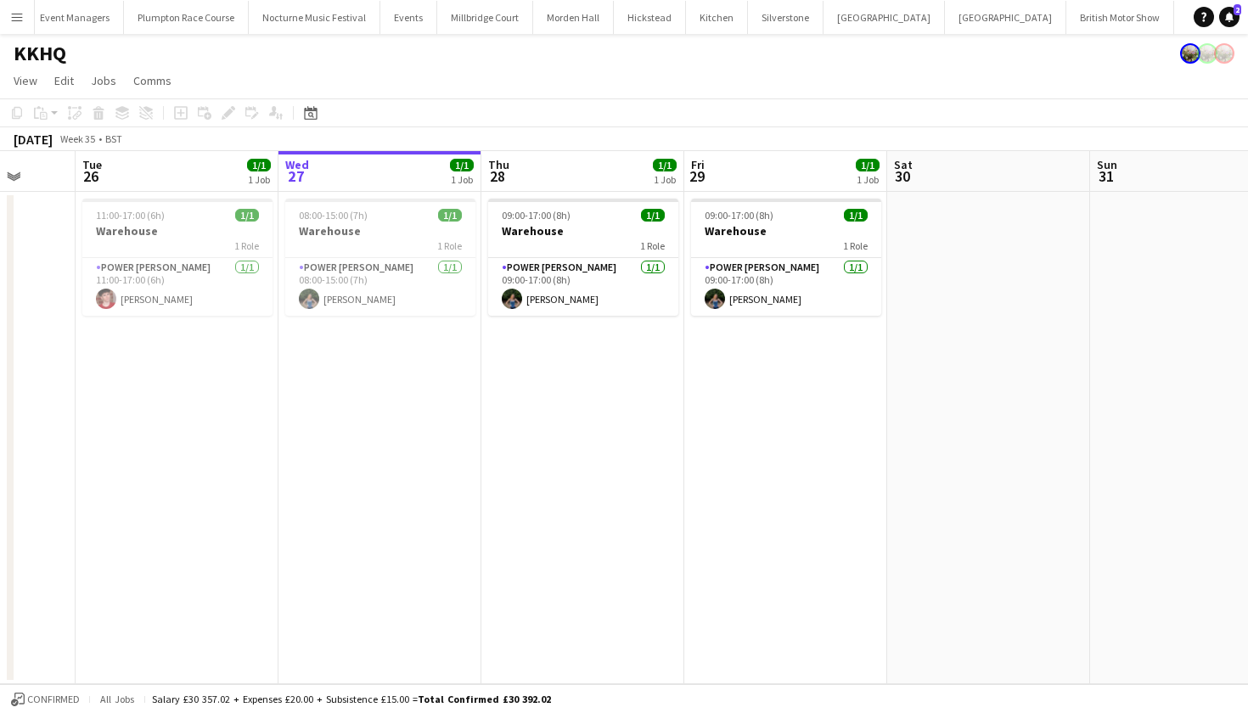
scroll to position [0, 531]
click at [480, 391] on app-date-cell "08:00-15:00 (7h) 1/1 Warehouse 1 Role Power Porter 1/1 08:00-15:00 (7h) Violet …" at bounding box center [382, 438] width 203 height 492
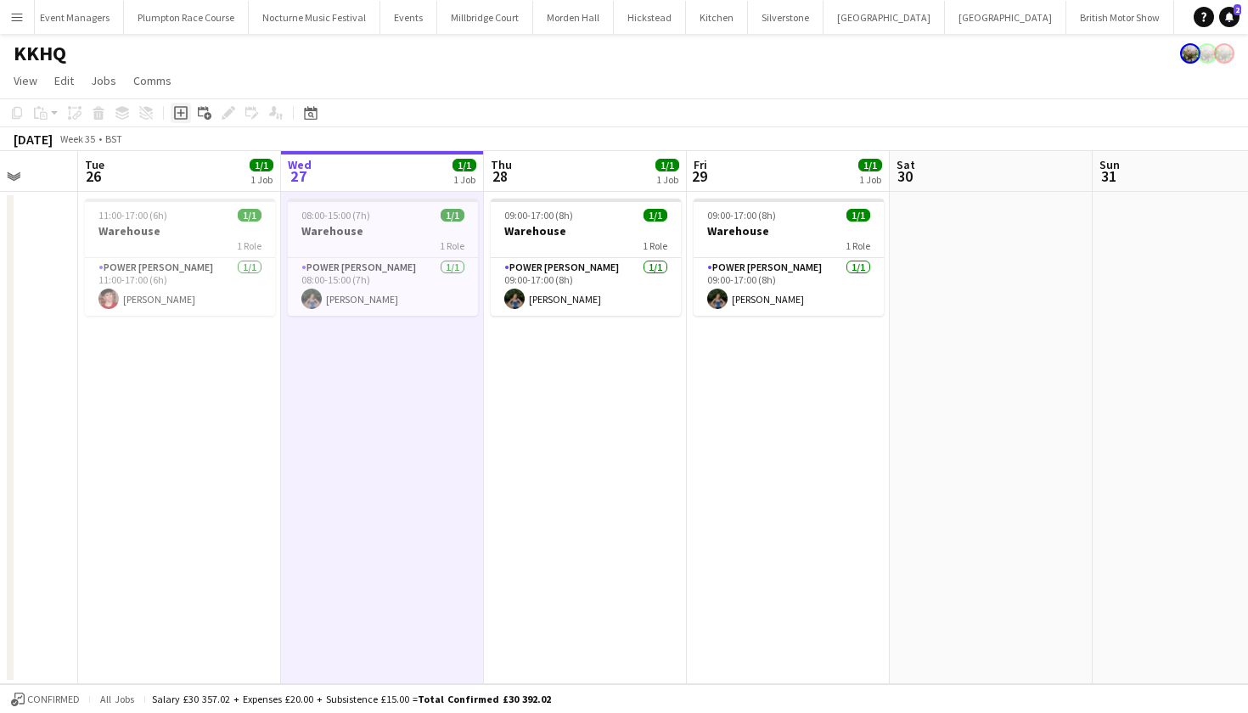
click at [182, 107] on icon at bounding box center [181, 113] width 14 height 14
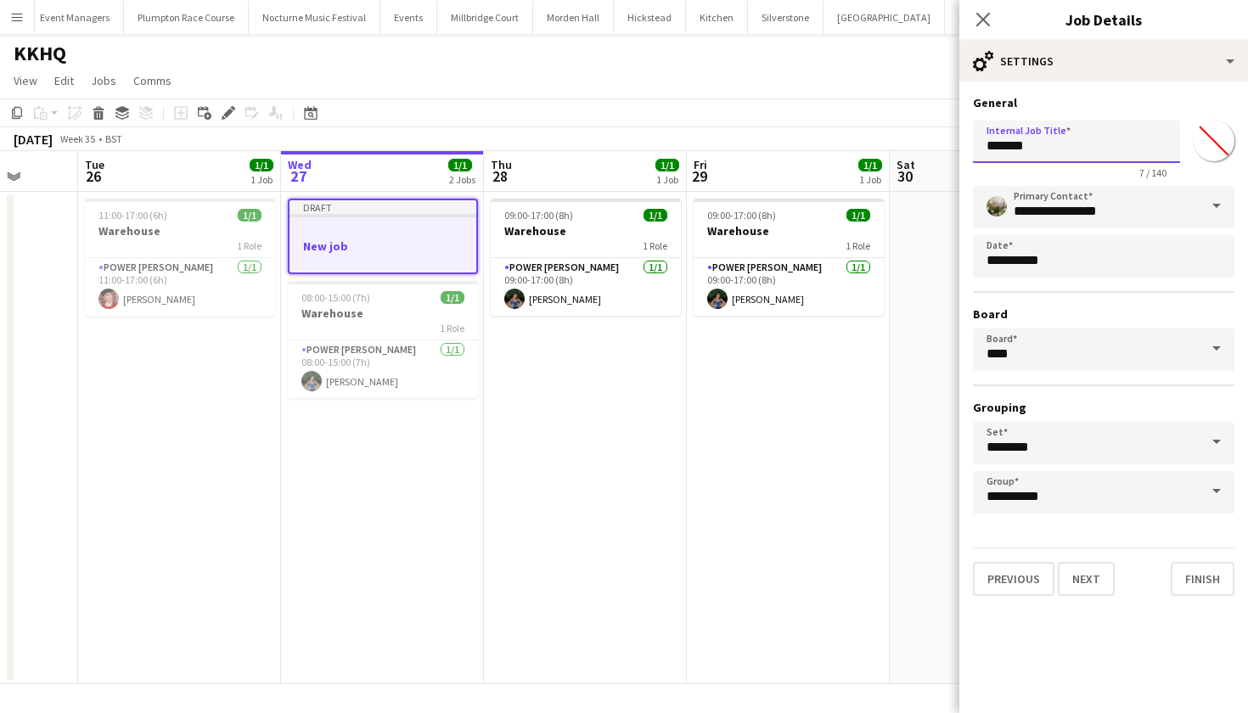
click at [1100, 149] on input "*******" at bounding box center [1076, 142] width 207 height 42
type input "*"
type input "*********"
click at [846, 56] on div "KKHQ" at bounding box center [624, 50] width 1248 height 32
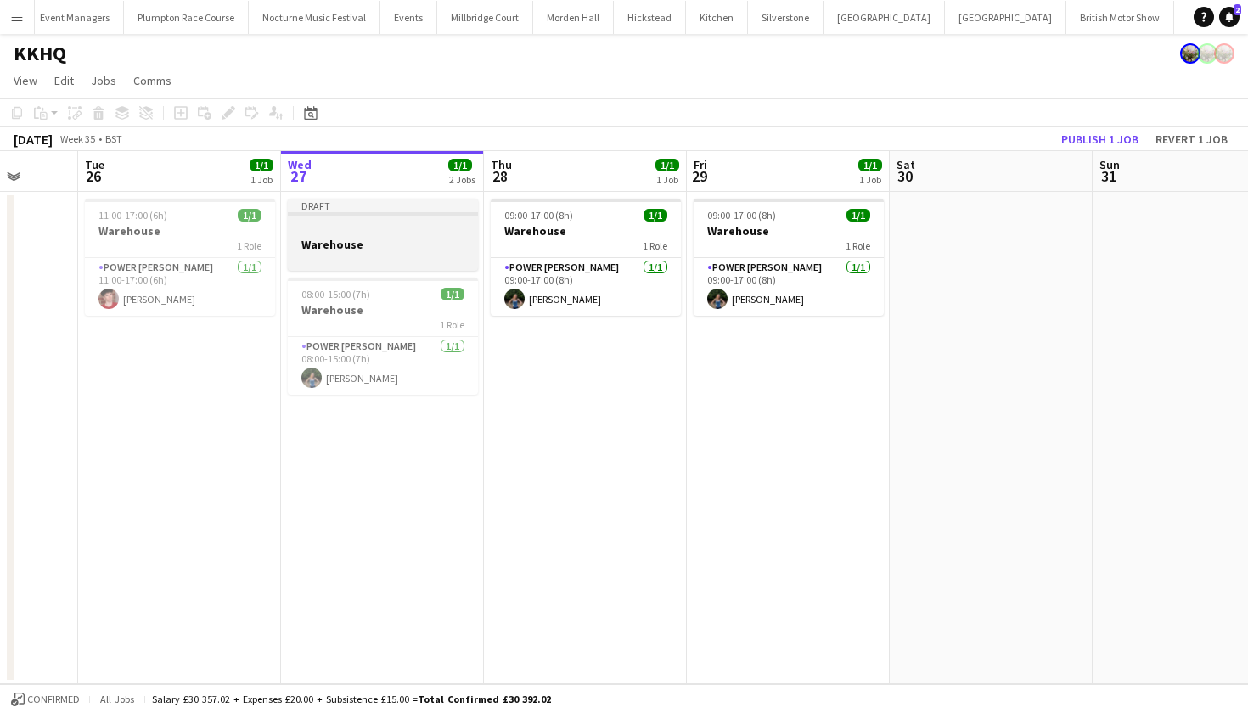
click at [462, 228] on div at bounding box center [383, 228] width 190 height 13
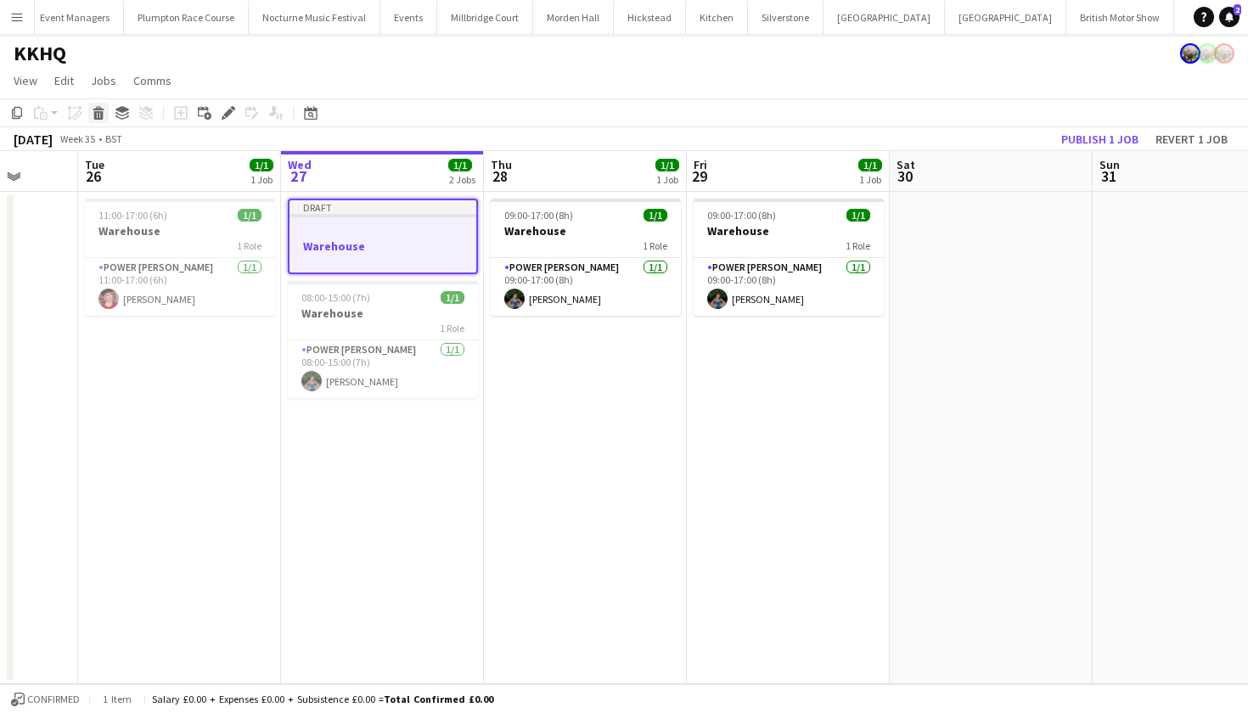
click at [98, 115] on icon at bounding box center [98, 115] width 9 height 8
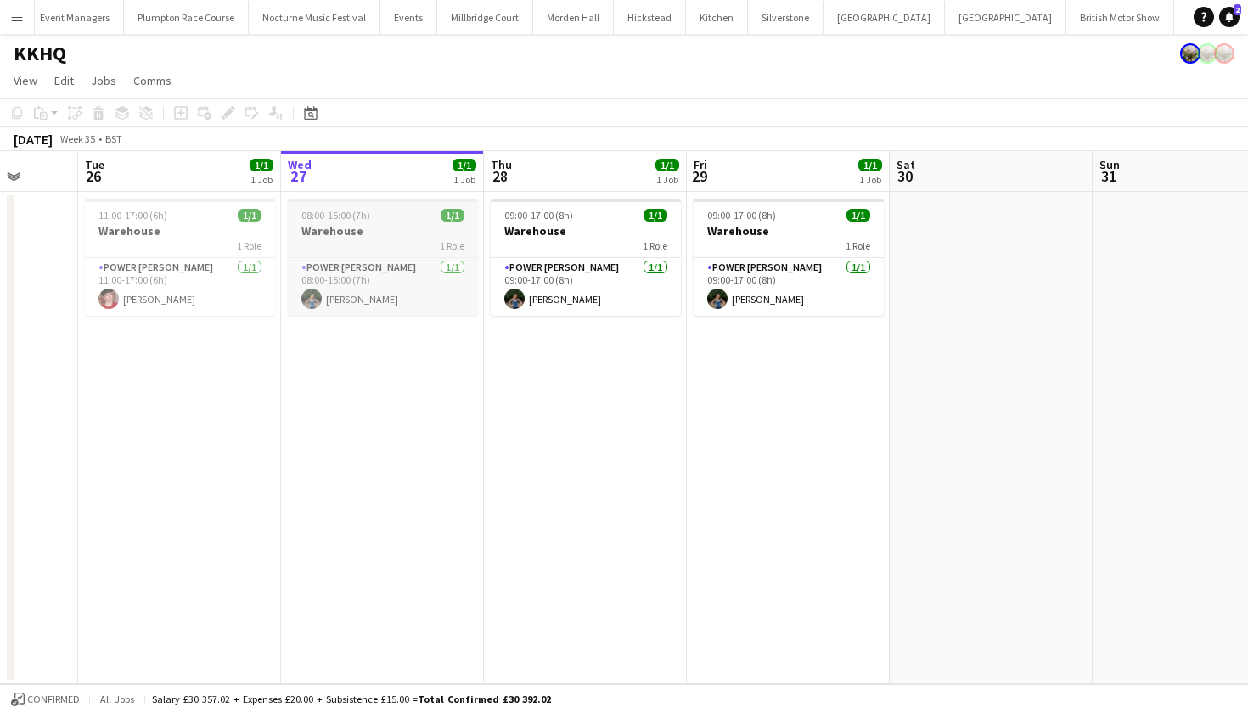
click at [366, 217] on span "08:00-15:00 (7h)" at bounding box center [335, 215] width 69 height 13
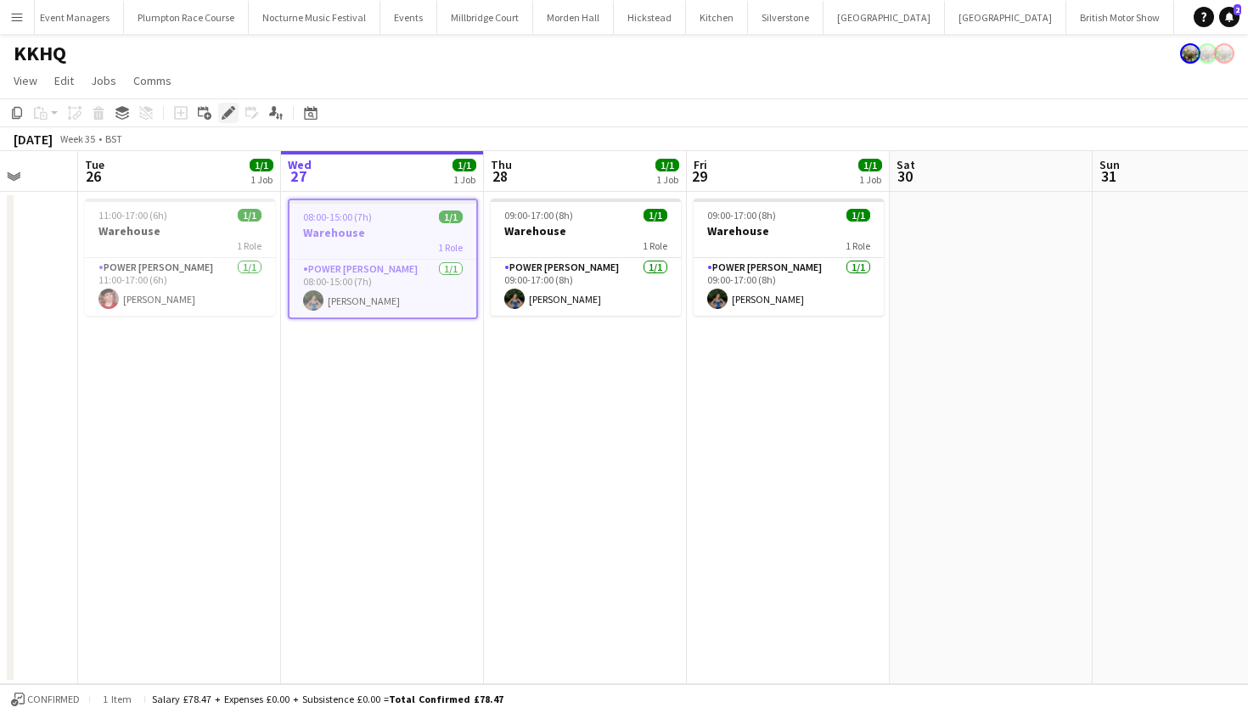
click at [227, 110] on icon "Edit" at bounding box center [229, 113] width 14 height 14
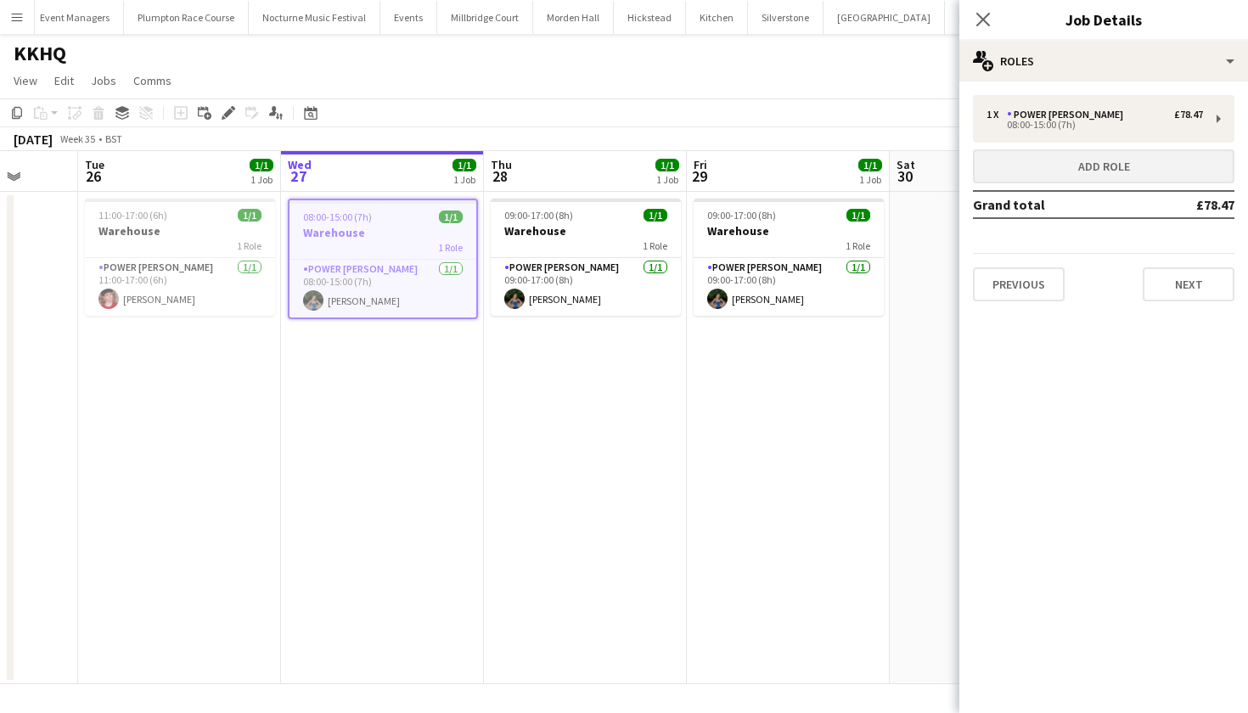
click at [1196, 166] on button "Add role" at bounding box center [1104, 166] width 262 height 34
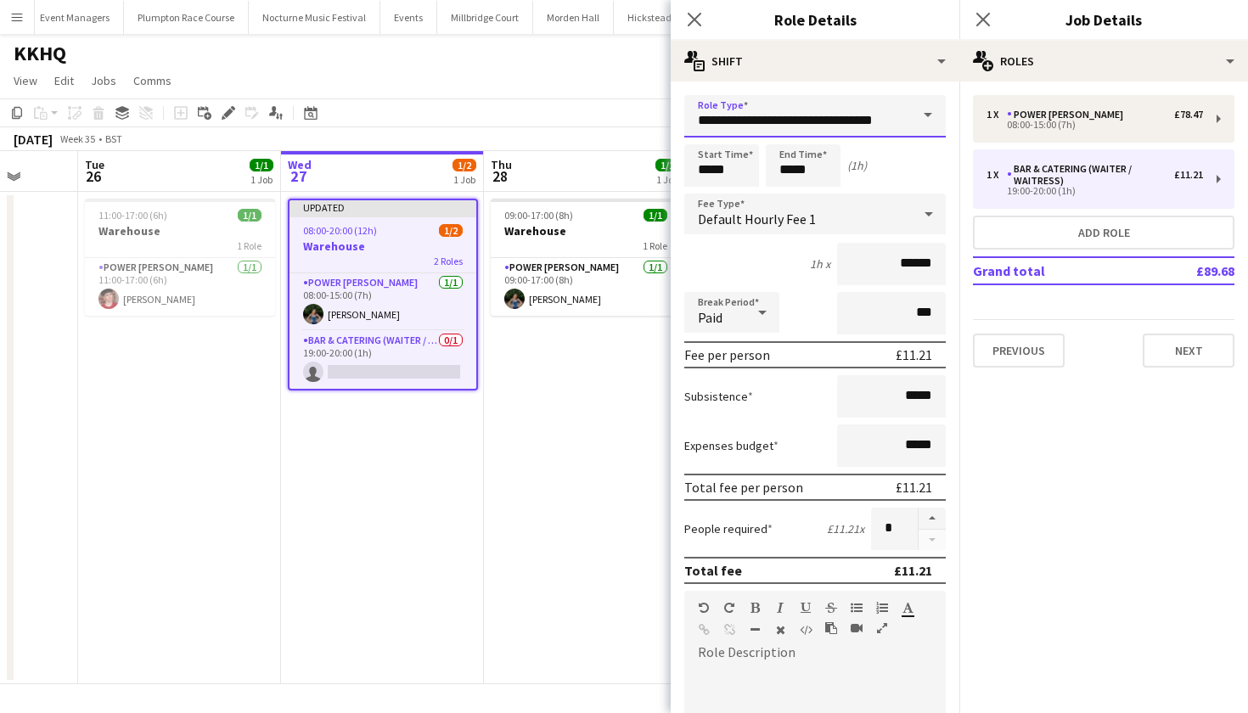
click at [773, 121] on input "**********" at bounding box center [815, 116] width 262 height 42
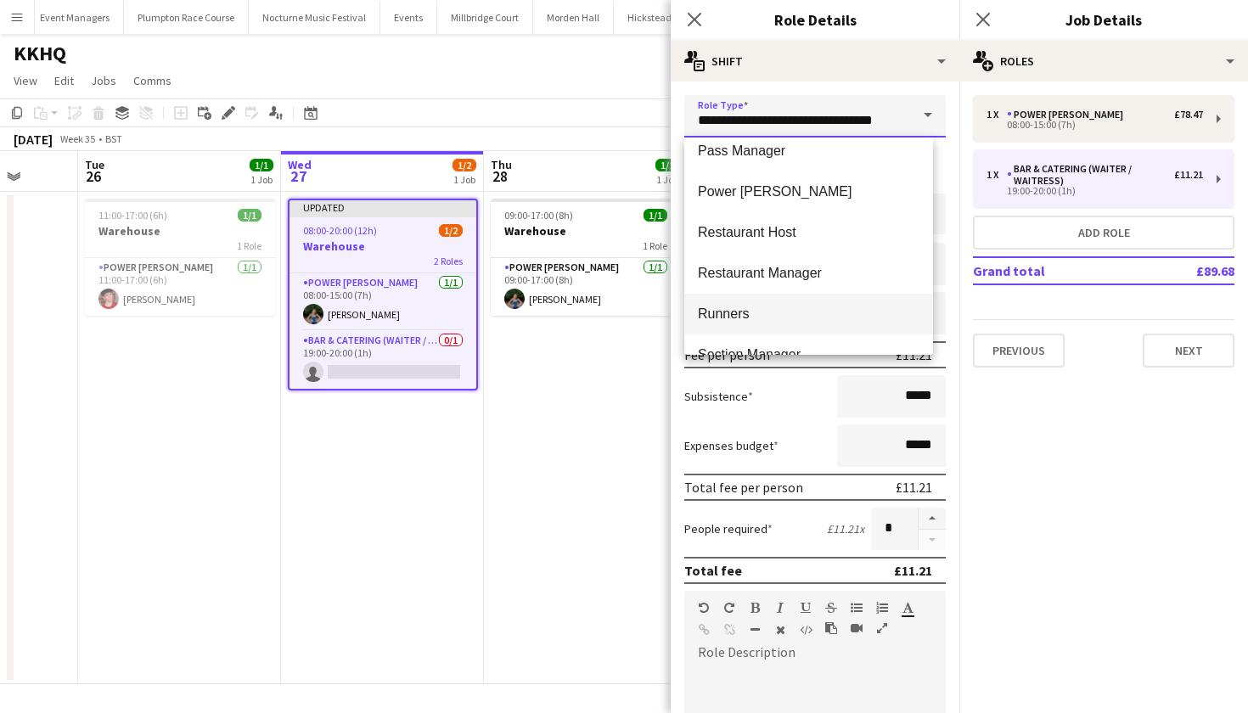
scroll to position [746, 0]
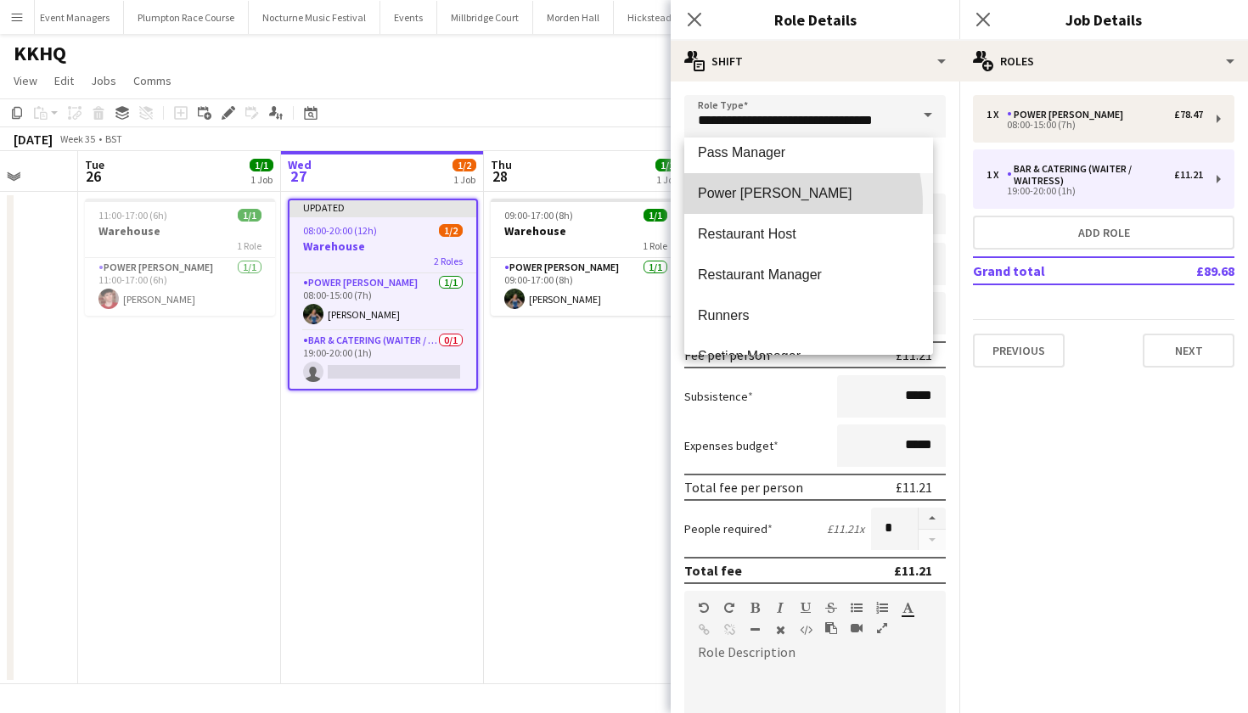
click at [763, 204] on mat-option "Power Porter" at bounding box center [808, 193] width 249 height 41
type input "**********"
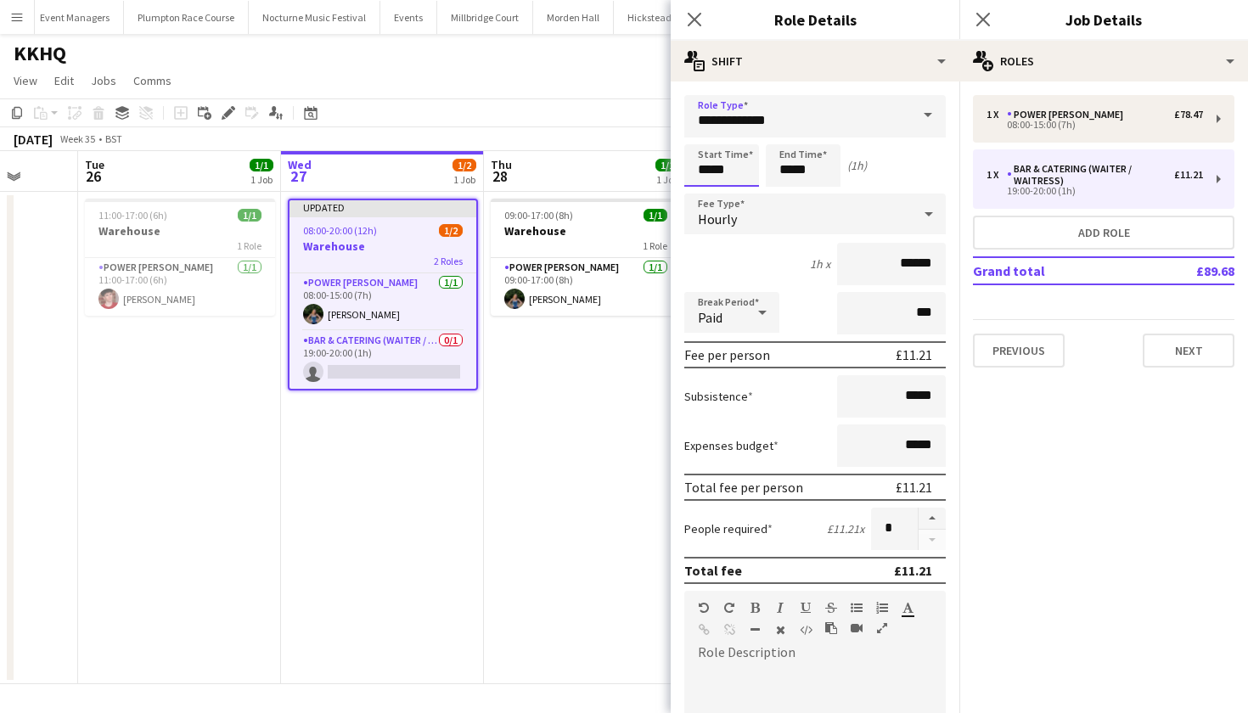
click at [710, 170] on input "*****" at bounding box center [721, 165] width 75 height 42
type input "*****"
click at [795, 172] on input "*****" at bounding box center [803, 165] width 75 height 42
type input "*****"
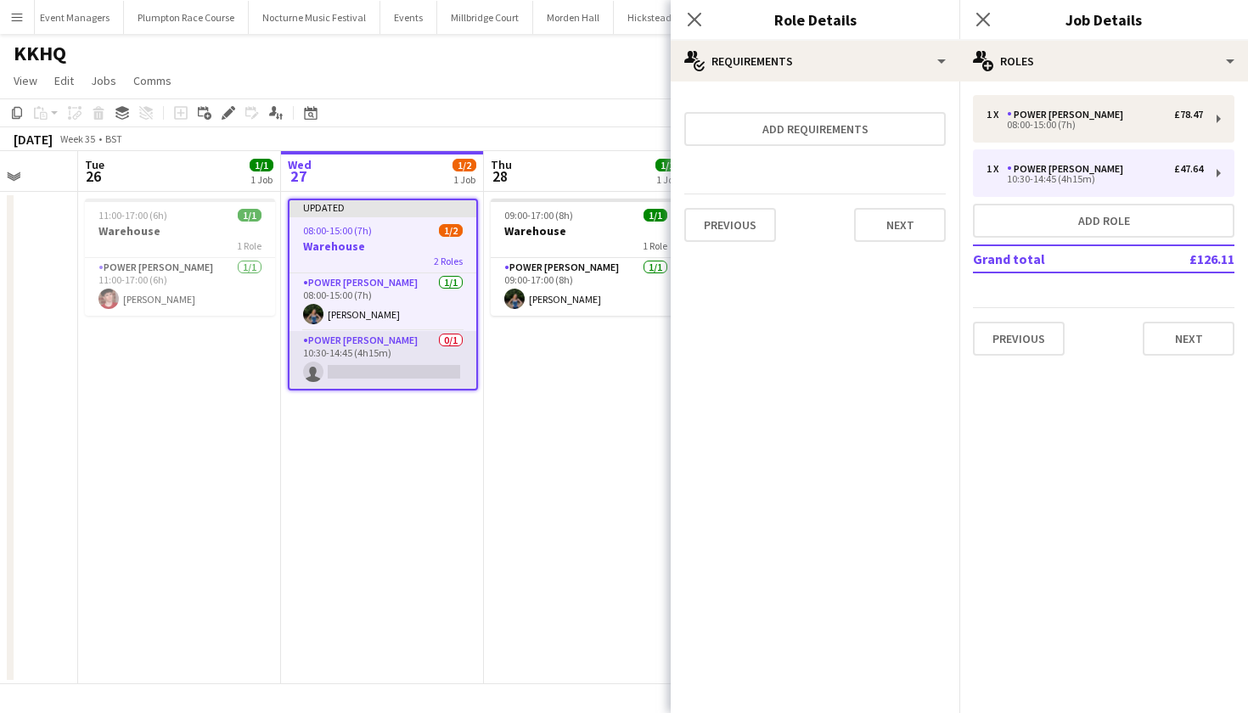
click at [369, 371] on app-card-role "Power Porter 0/1 10:30-14:45 (4h15m) single-neutral-actions" at bounding box center [383, 360] width 187 height 58
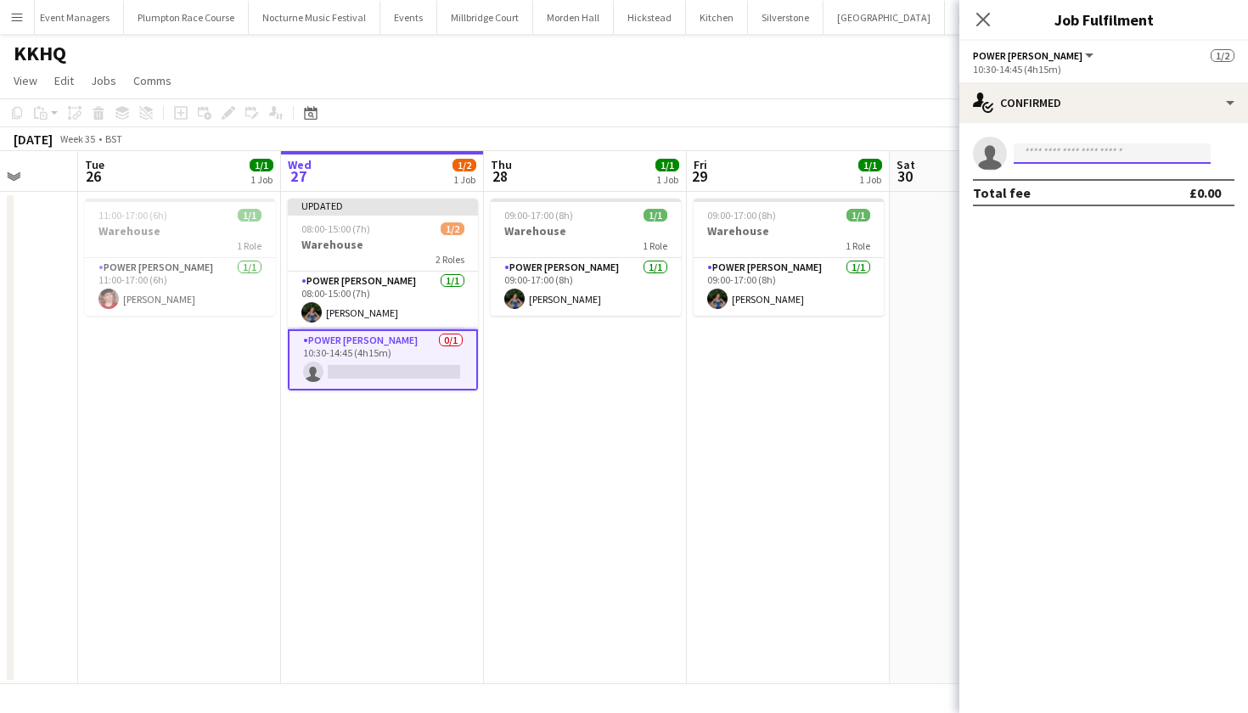
click at [1119, 152] on input at bounding box center [1112, 153] width 197 height 20
type input "****"
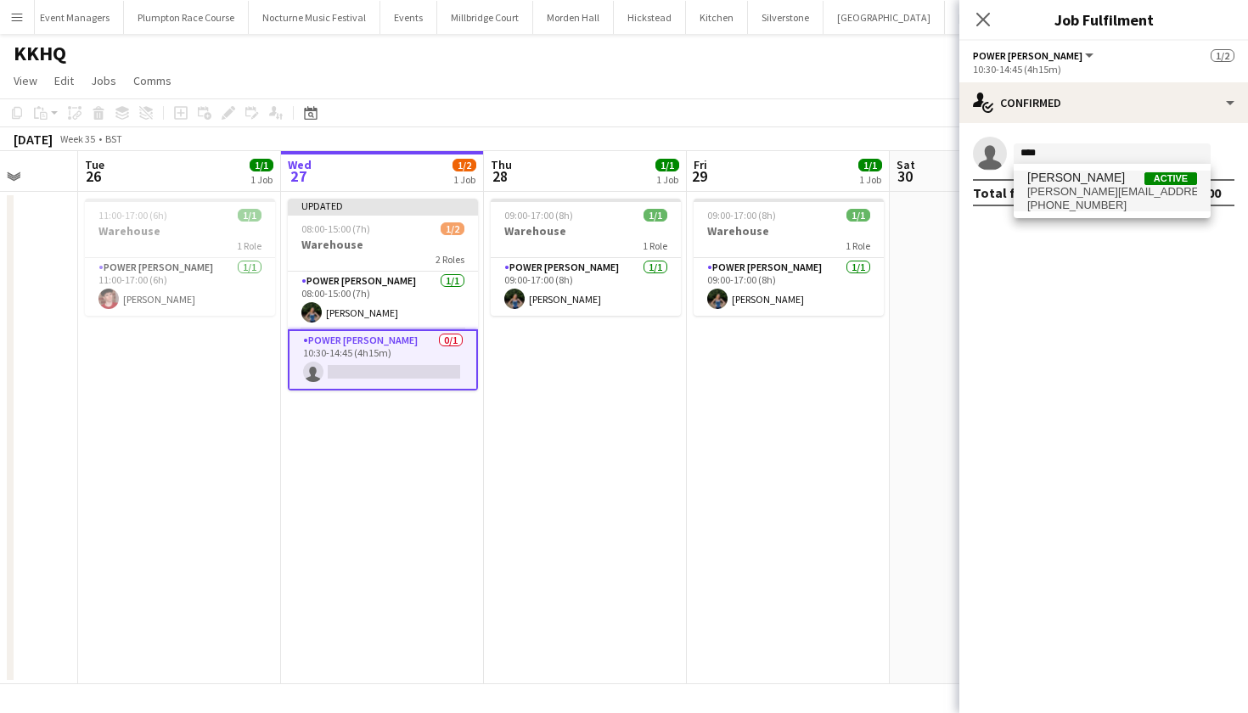
click at [1124, 187] on span "jonnie.kldc@gmail.com" at bounding box center [1112, 192] width 170 height 14
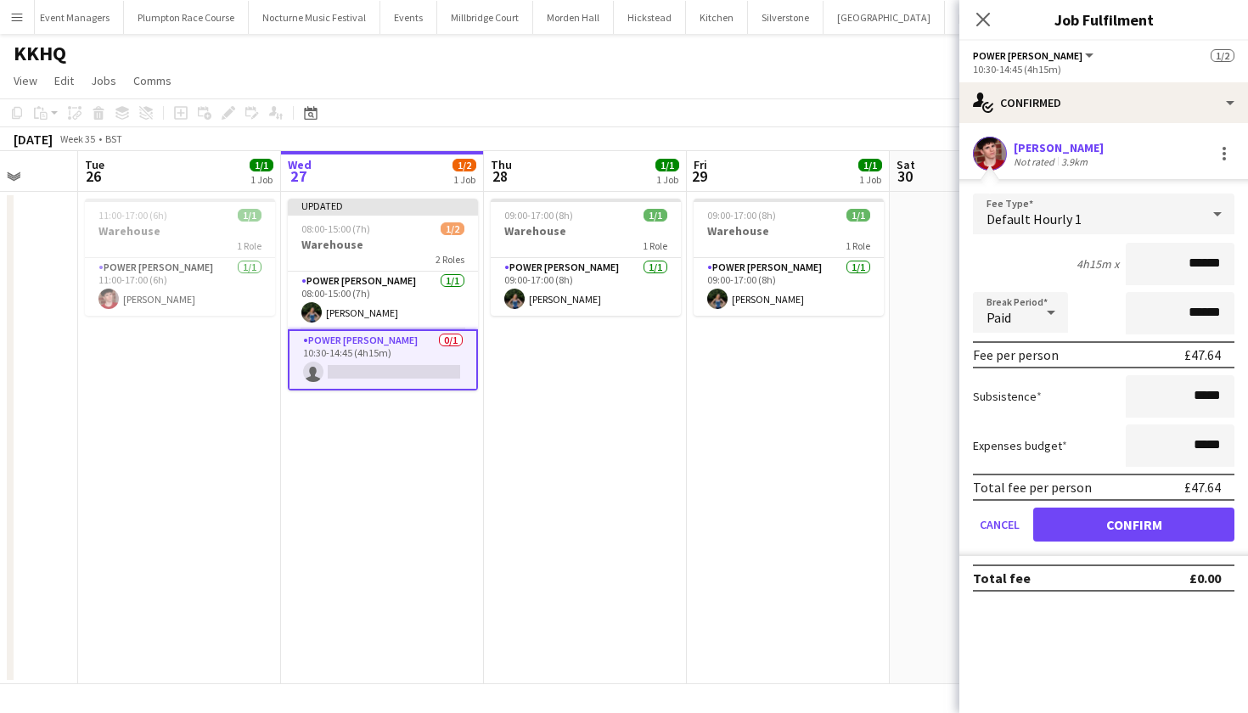
click at [1111, 523] on button "Confirm" at bounding box center [1133, 525] width 201 height 34
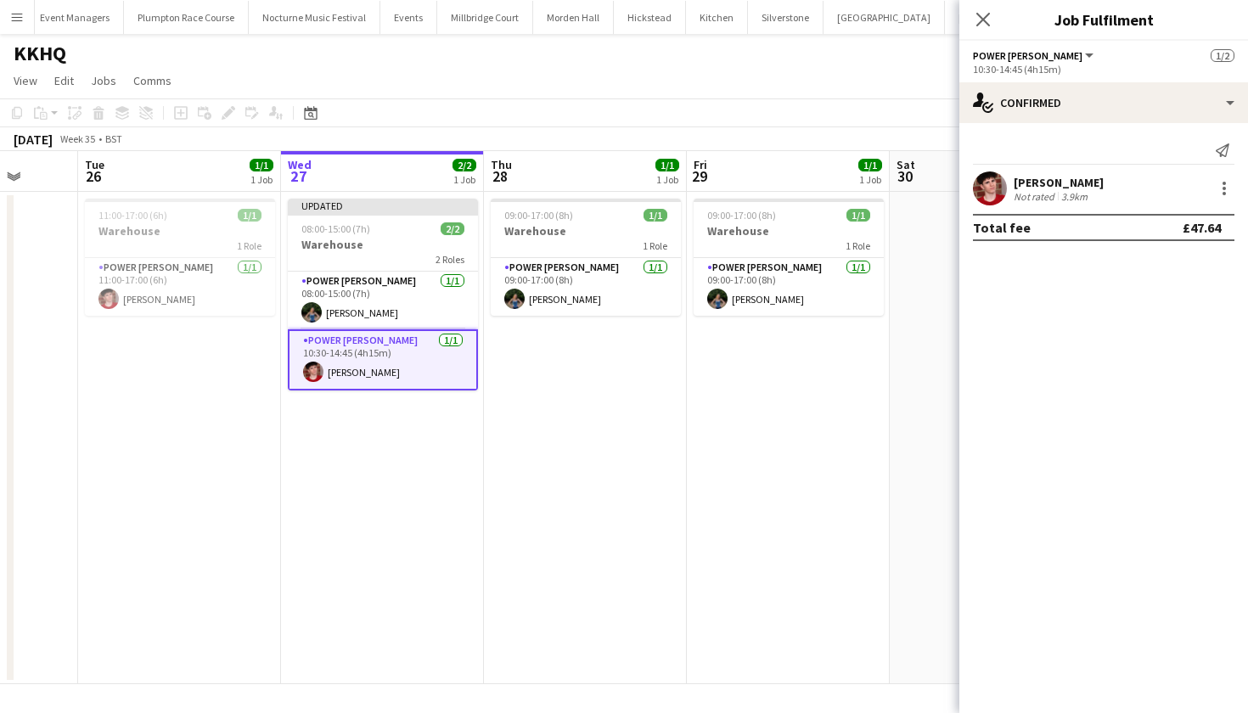
click at [685, 470] on app-date-cell "09:00-17:00 (8h) 1/1 Warehouse 1 Role Power Porter 1/1 09:00-17:00 (8h) Violet …" at bounding box center [585, 438] width 203 height 492
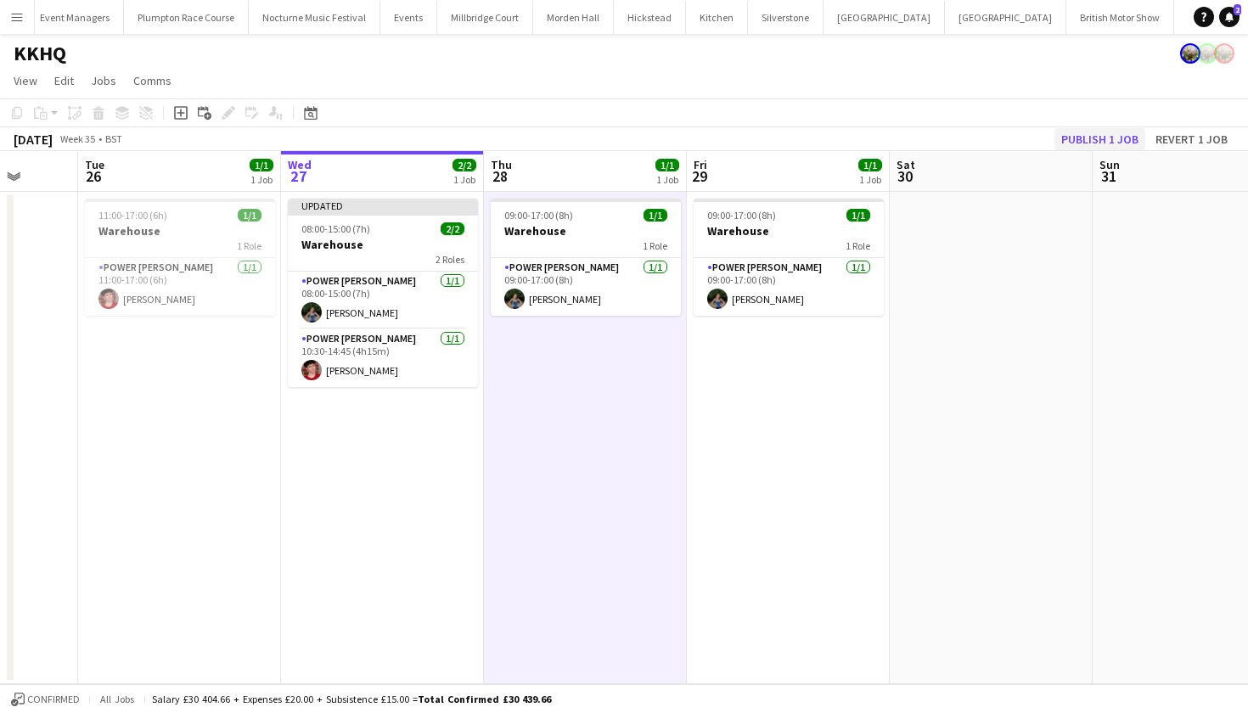
click at [1083, 143] on button "Publish 1 job" at bounding box center [1100, 139] width 91 height 22
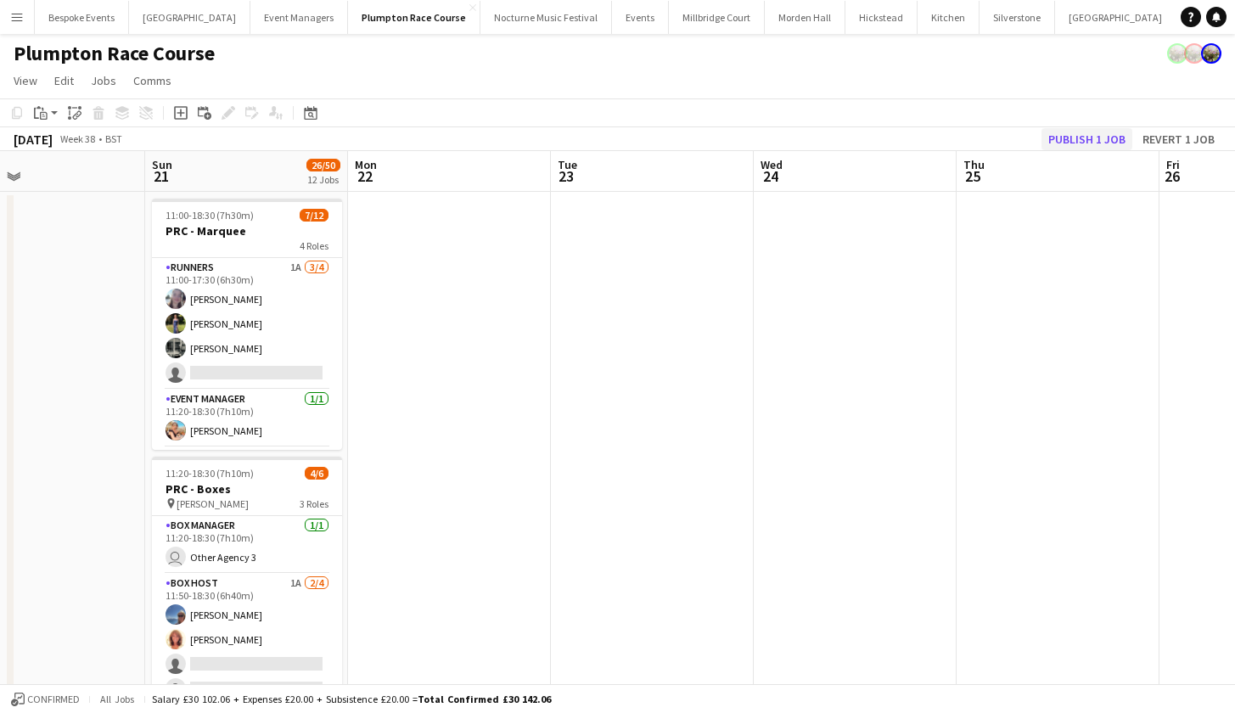
click at [1117, 130] on button "Publish 1 job" at bounding box center [1087, 139] width 91 height 22
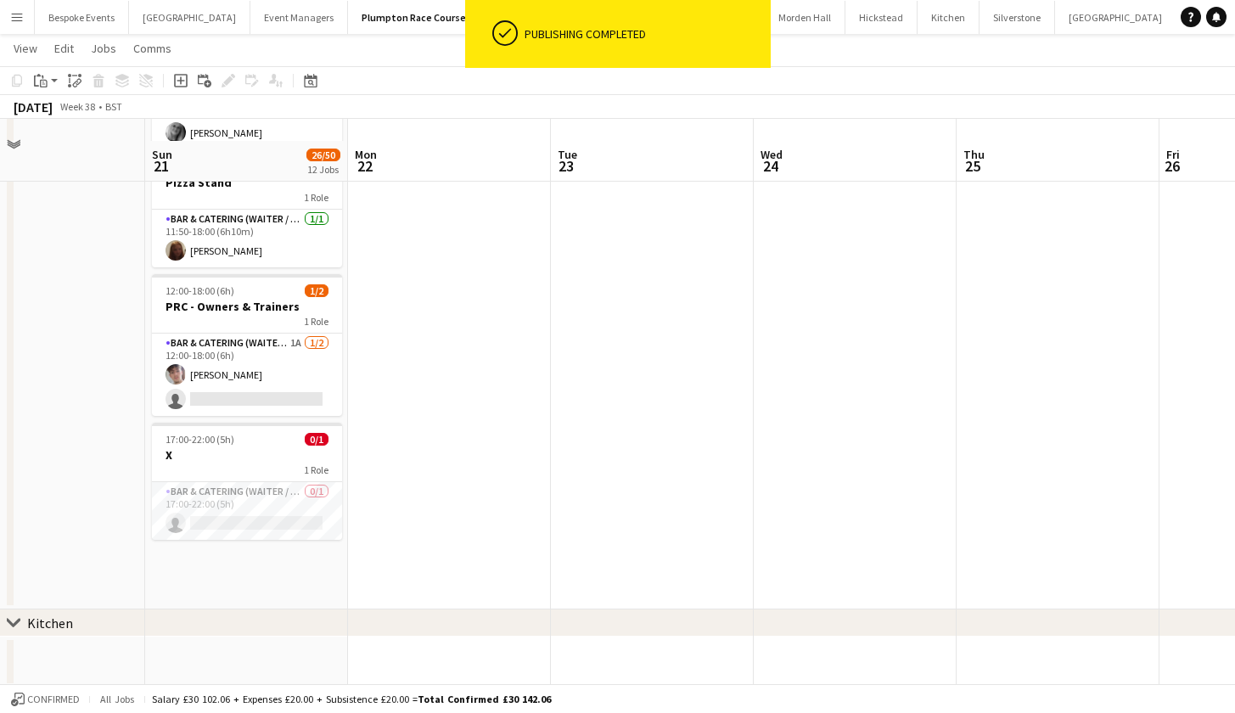
scroll to position [1301, 0]
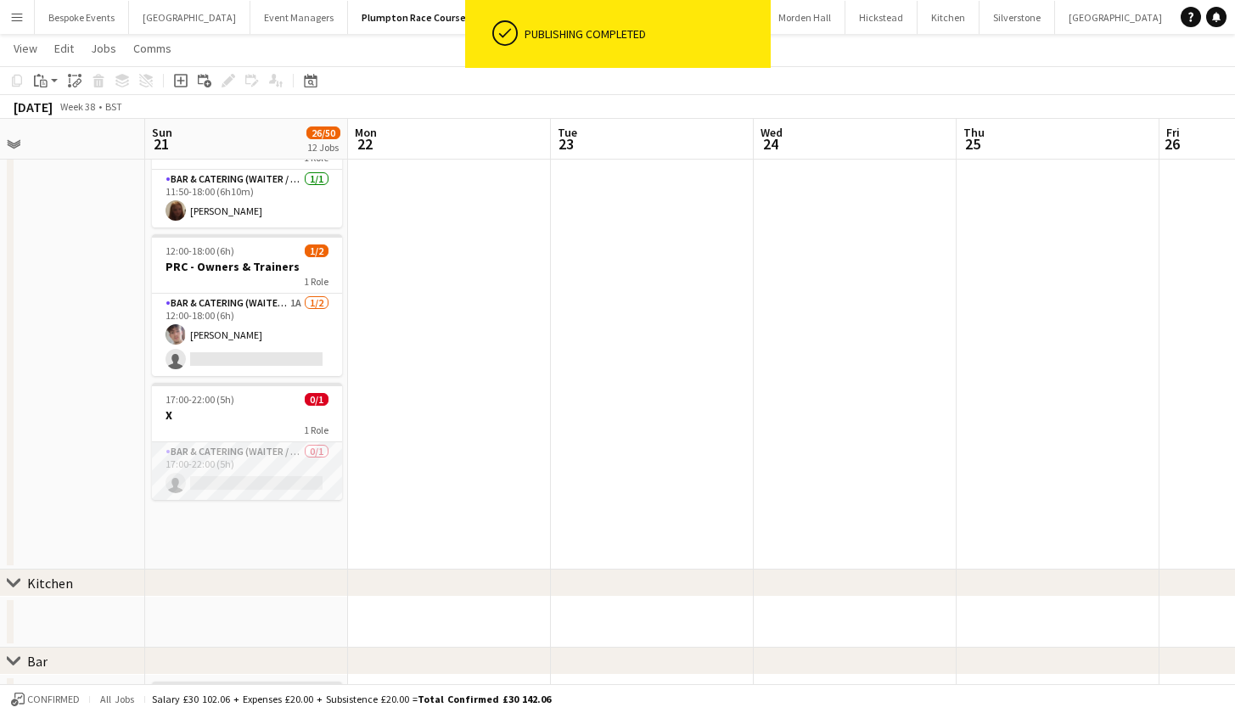
click at [270, 454] on app-card-role "Bar & Catering (Waiter / waitress) 0/1 17:00-22:00 (5h) single-neutral-actions" at bounding box center [247, 471] width 190 height 58
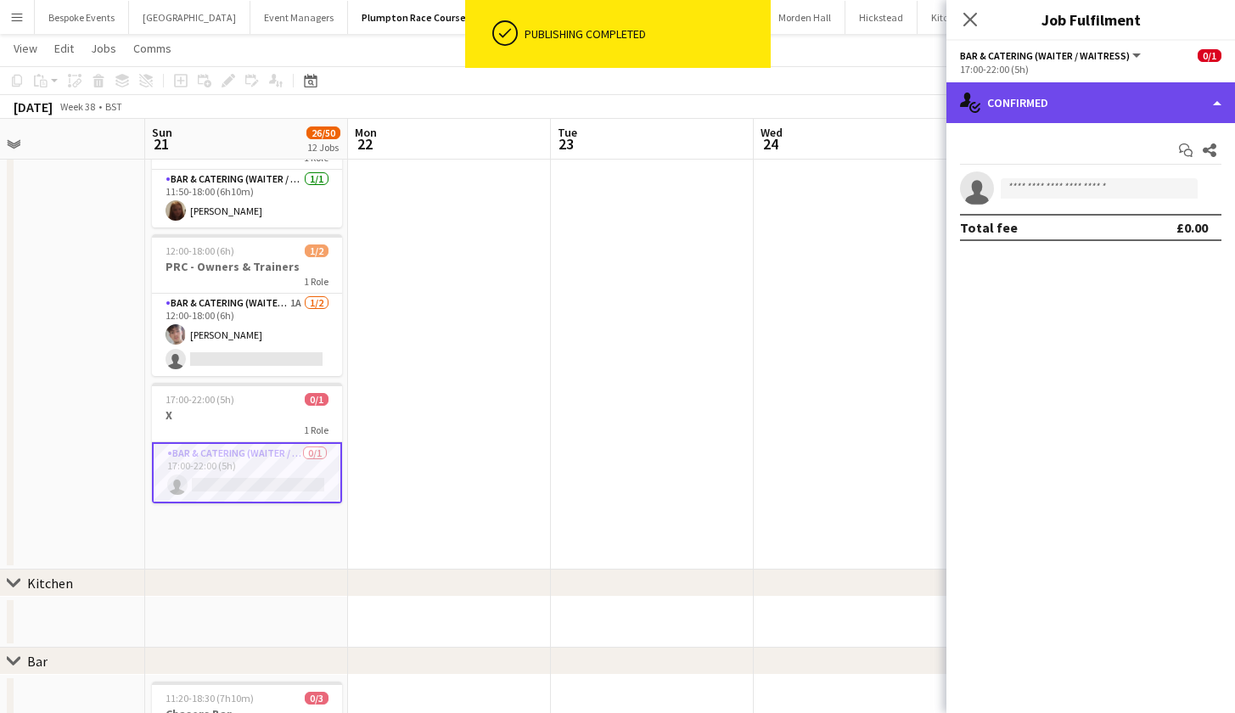
click at [1046, 93] on div "single-neutral-actions-check-2 Confirmed" at bounding box center [1091, 102] width 289 height 41
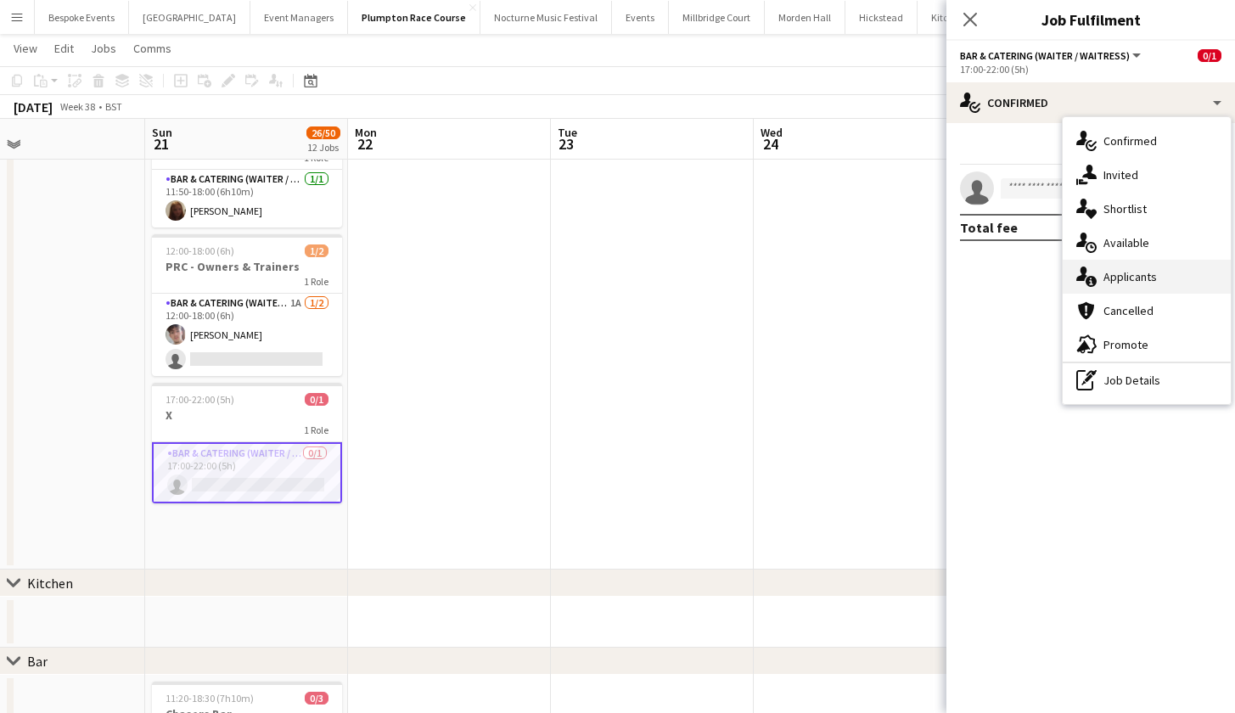
click at [1106, 285] on div "single-neutral-actions-information Applicants" at bounding box center [1147, 277] width 168 height 34
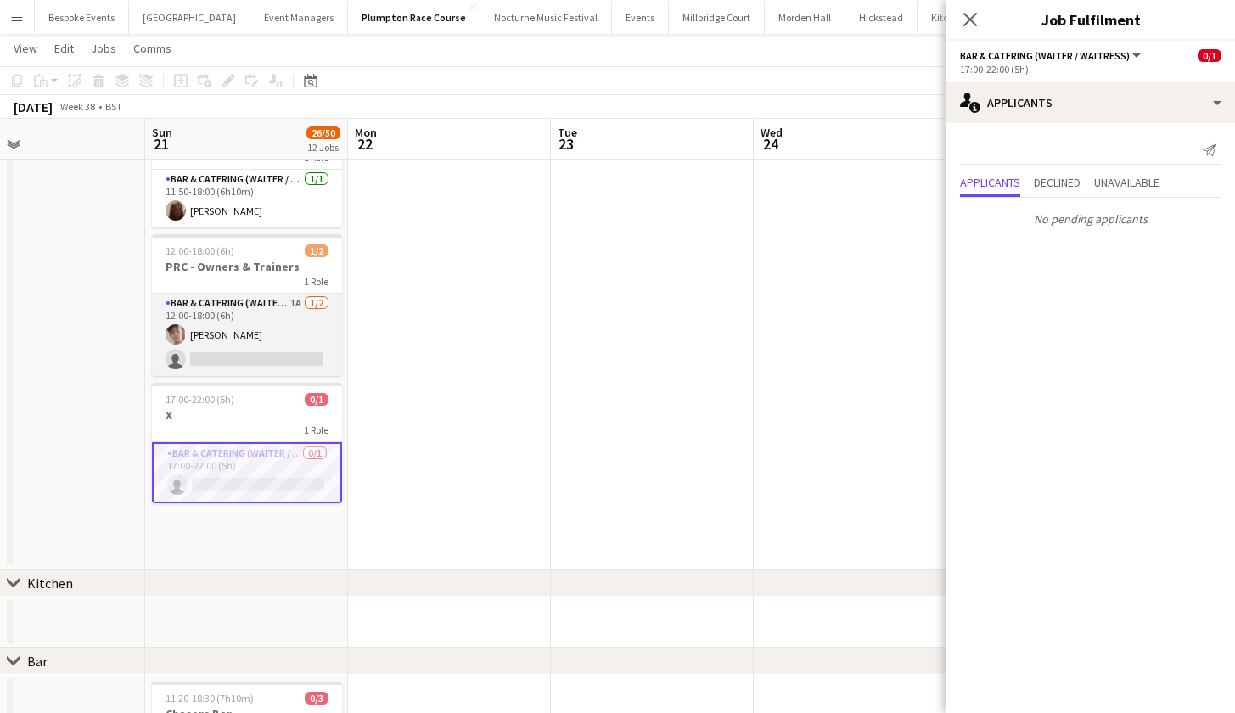
click at [242, 350] on app-card-role "Bar & Catering (Waiter / waitress) 1A 1/2 12:00-18:00 (6h) Sebastian Menin sing…" at bounding box center [247, 335] width 190 height 82
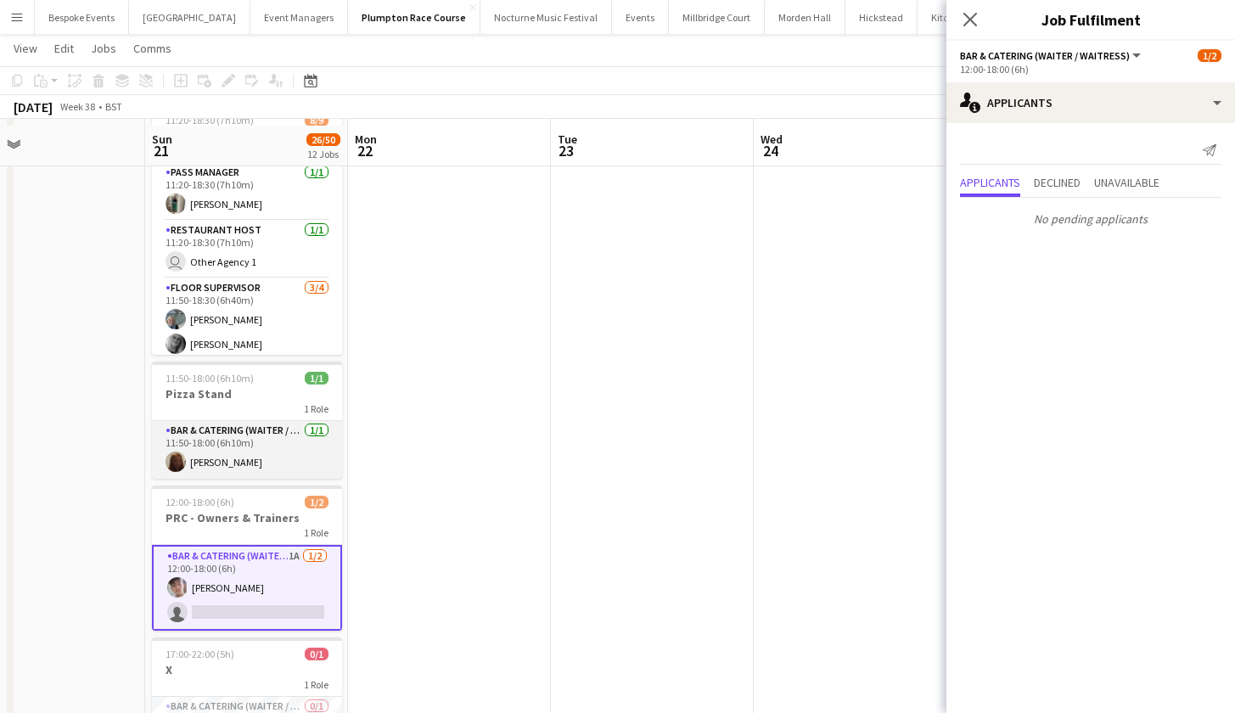
scroll to position [1044, 0]
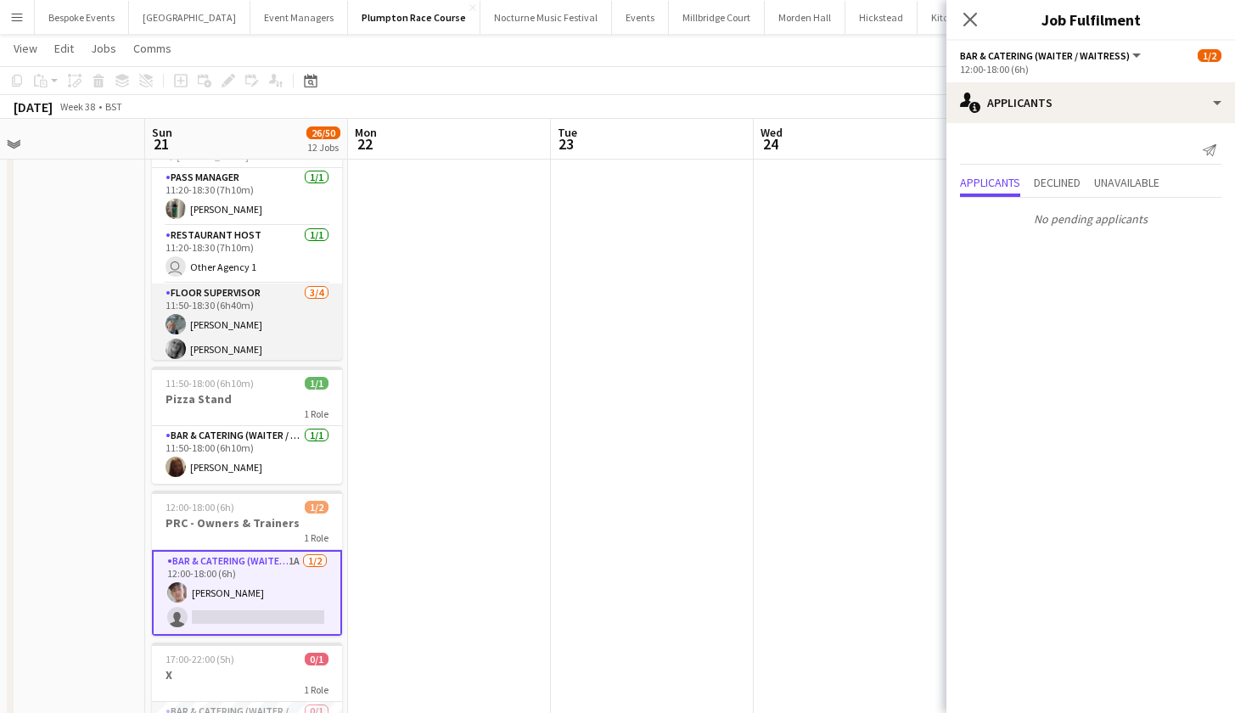
click at [242, 350] on app-card-role "Floor Supervisor 3/4 11:50-18:30 (6h40m) Melissa Johnson kay woolnough Francesk…" at bounding box center [247, 350] width 190 height 132
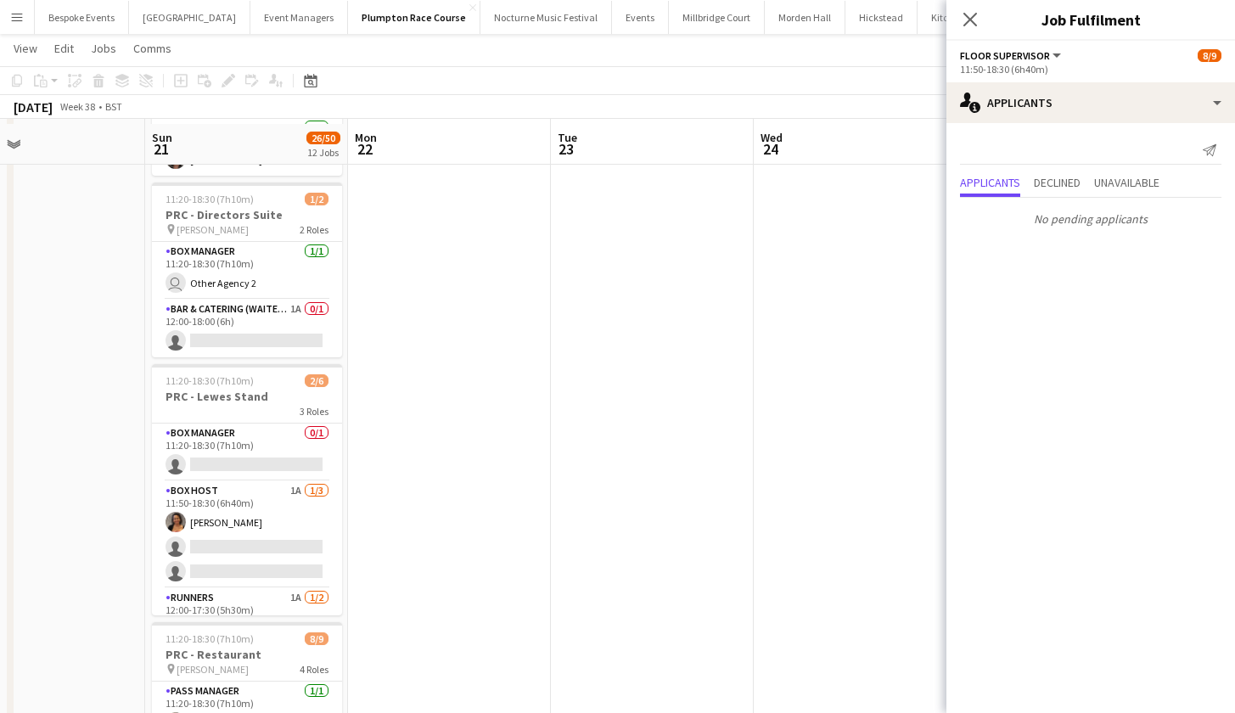
scroll to position [532, 0]
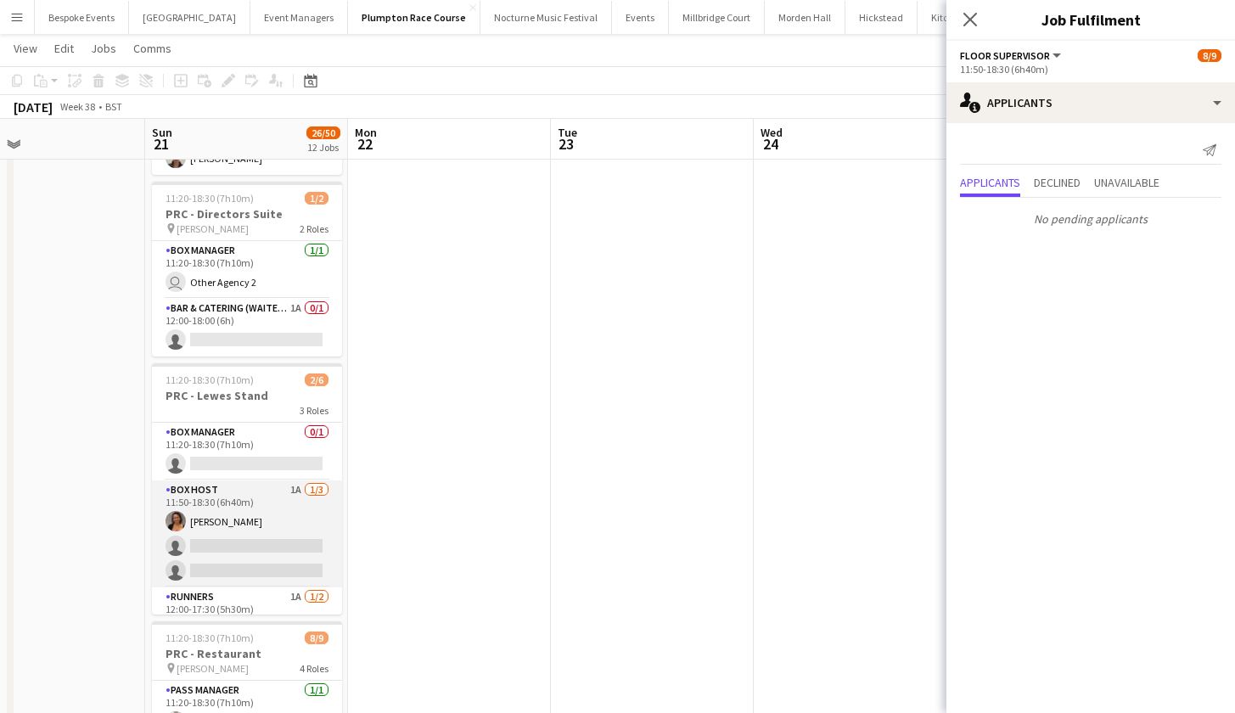
click at [231, 548] on app-card-role "Box Host 1A 1/3 11:50-18:30 (6h40m) Camilla Nchindo single-neutral-actions sing…" at bounding box center [247, 534] width 190 height 107
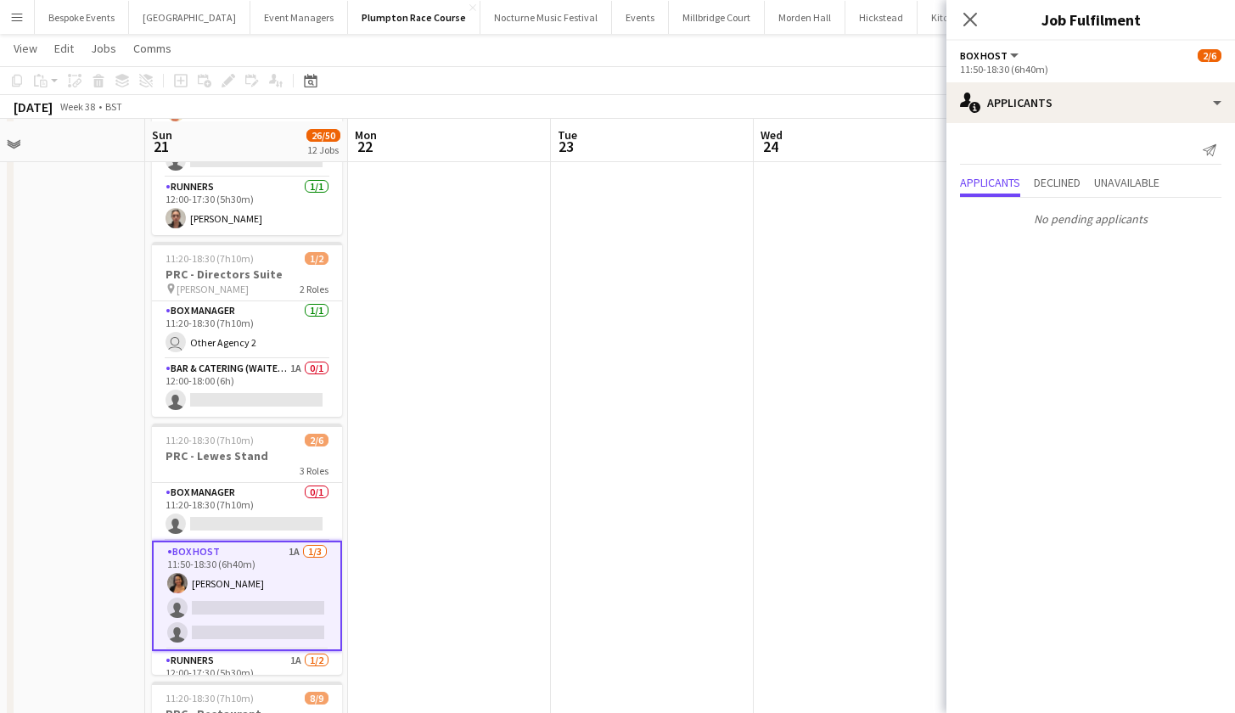
scroll to position [470, 0]
click at [230, 531] on app-card-role "Box Manager 0/1 11:20-18:30 (7h10m) single-neutral-actions" at bounding box center [247, 513] width 190 height 58
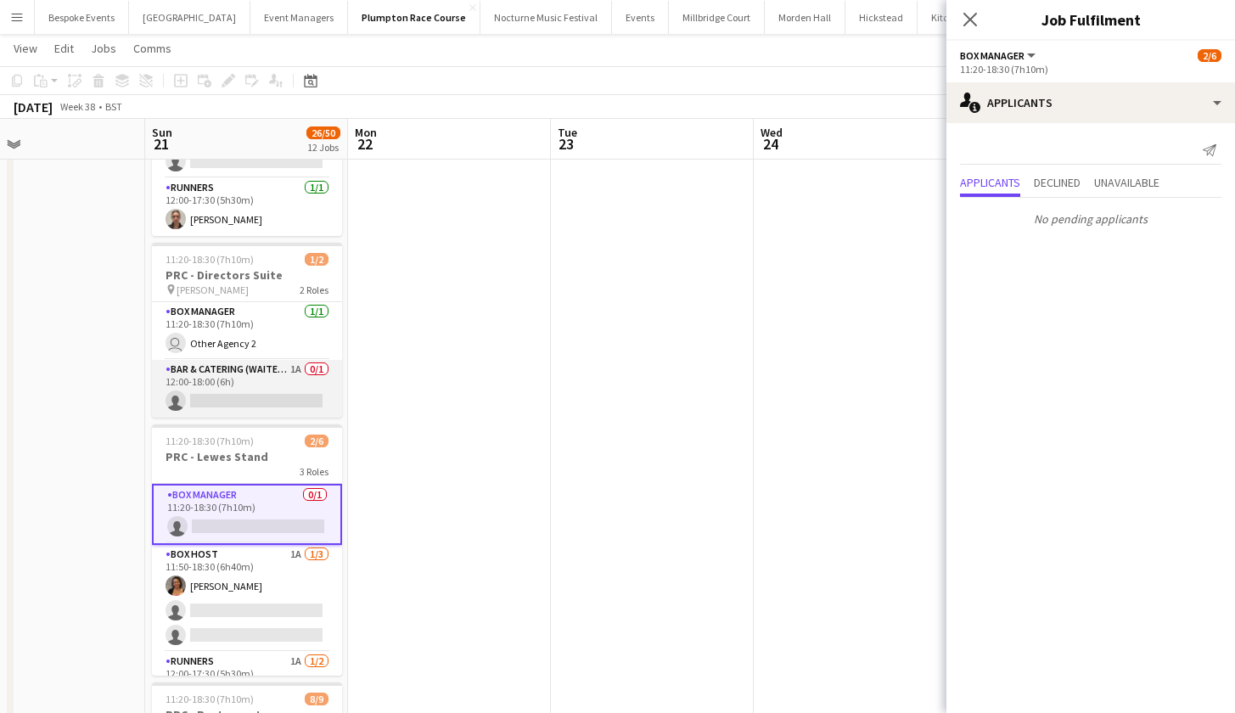
click at [230, 377] on app-card-role "Bar & Catering (Waiter / waitress) 1A 0/1 12:00-18:00 (6h) single-neutral-actio…" at bounding box center [247, 389] width 190 height 58
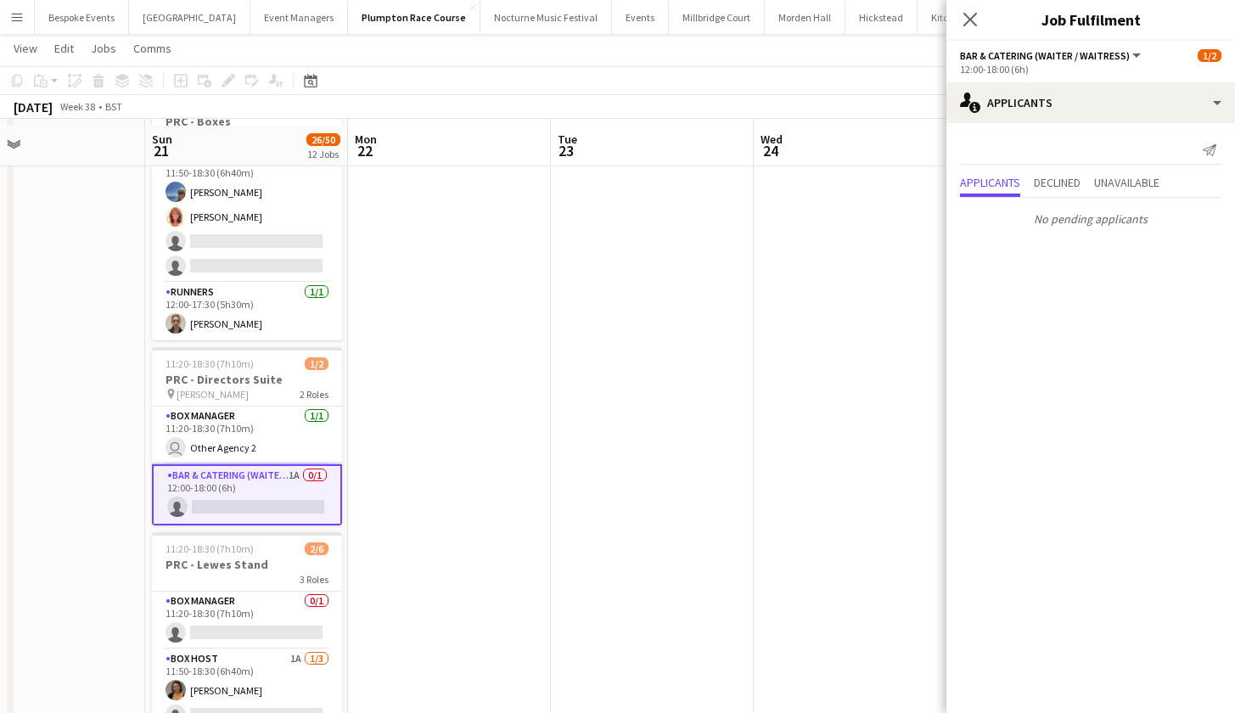
scroll to position [356, 0]
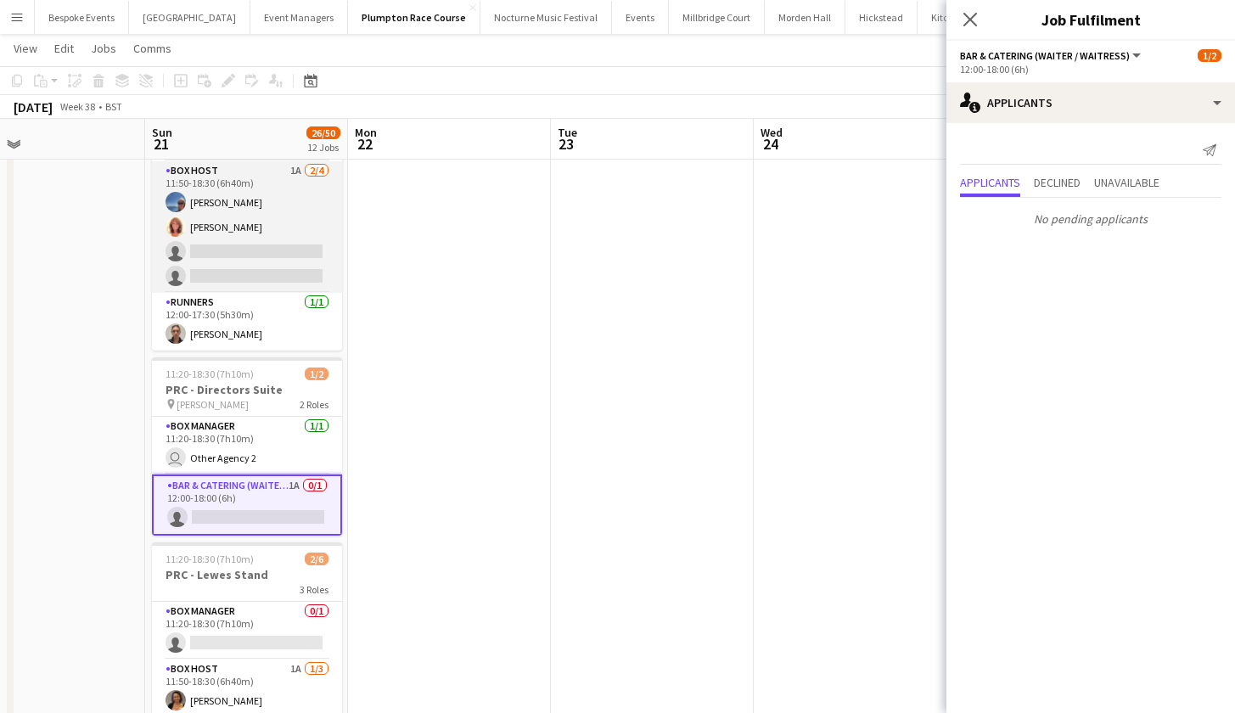
click at [233, 263] on app-card-role "Box Host 1A 2/4 11:50-18:30 (6h40m) Erika Cummings Annette Woolman single-neutr…" at bounding box center [247, 227] width 190 height 132
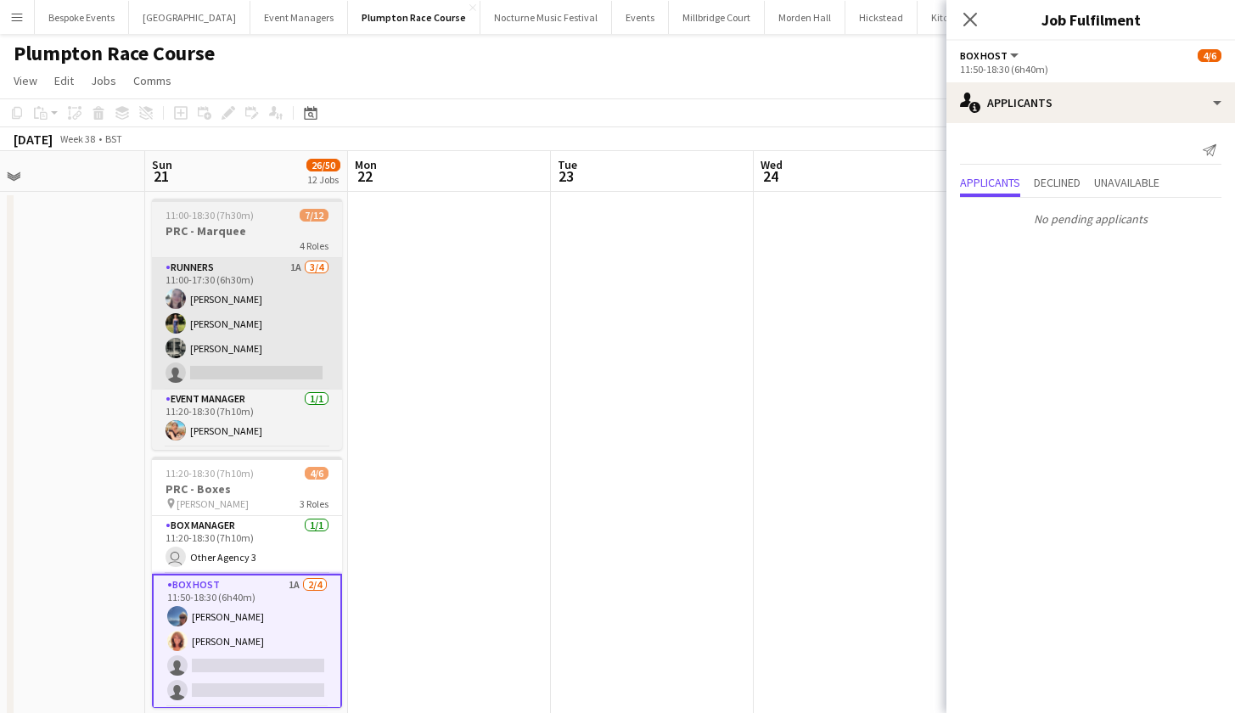
scroll to position [0, 0]
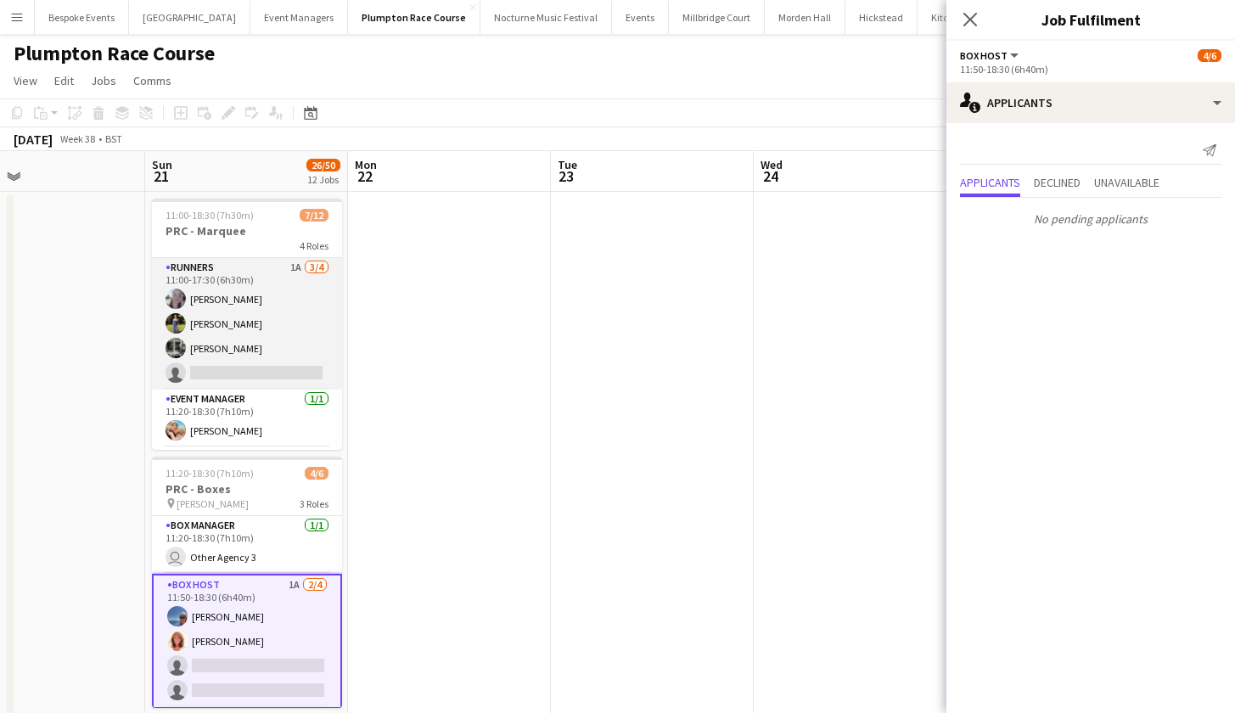
click at [249, 342] on app-card-role "Runners 1A 3/4 11:00-17:30 (6h30m) Ella Kennedy Holly Hunter Molly Middlehurst …" at bounding box center [247, 324] width 190 height 132
